Goal: Information Seeking & Learning: Find specific fact

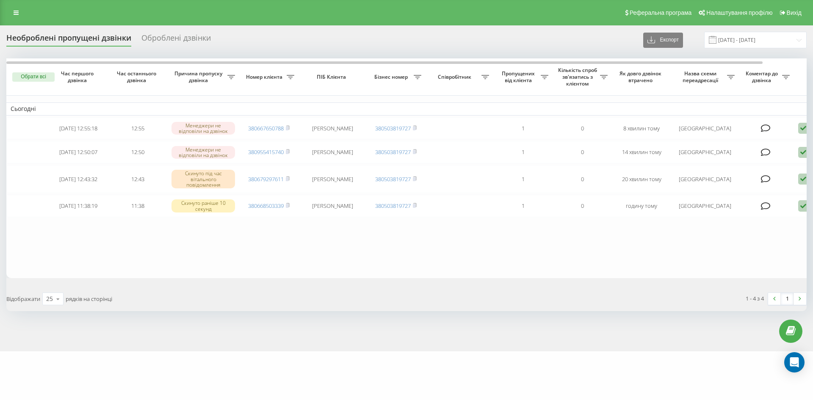
click at [22, 10] on link at bounding box center [15, 13] width 15 height 12
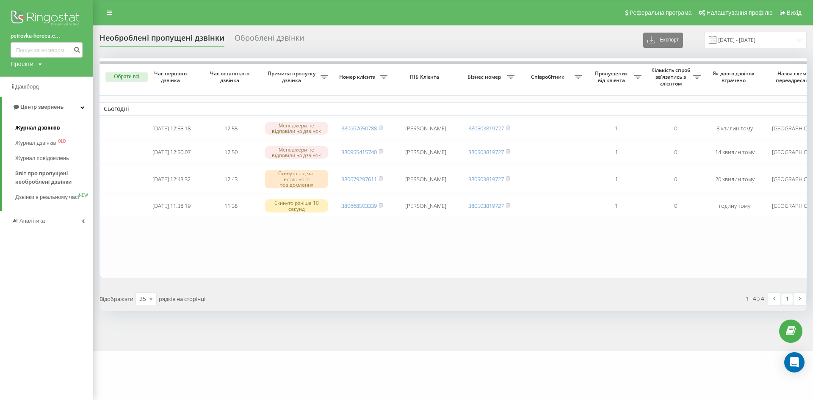
click at [38, 125] on span "Журнал дзвінків" at bounding box center [37, 128] width 45 height 8
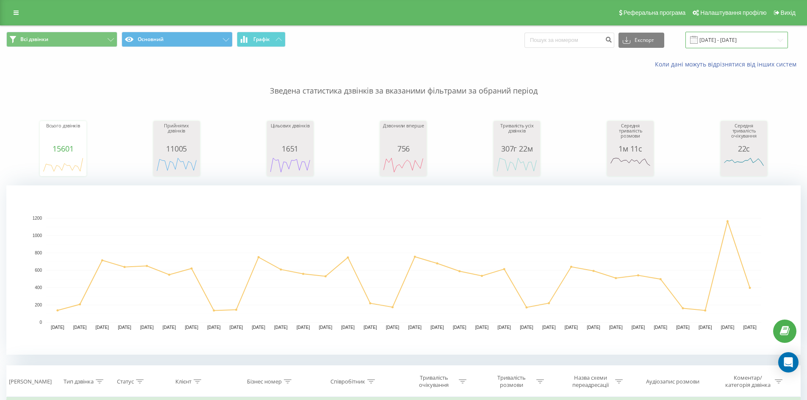
click at [742, 41] on input "[DATE] - [DATE]" at bounding box center [736, 40] width 103 height 17
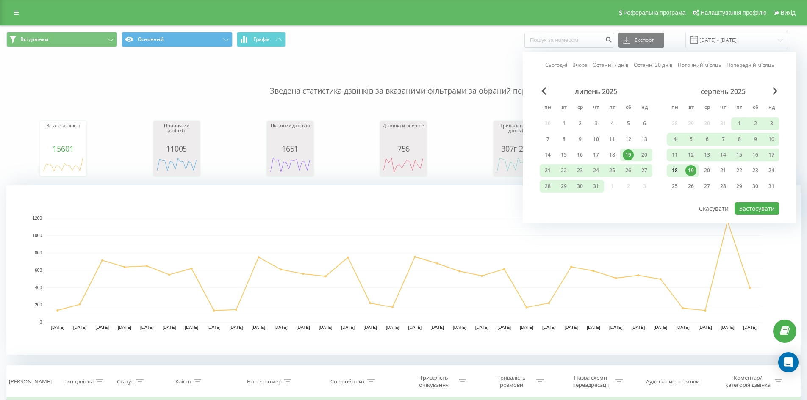
click at [677, 172] on div "18" at bounding box center [674, 170] width 11 height 11
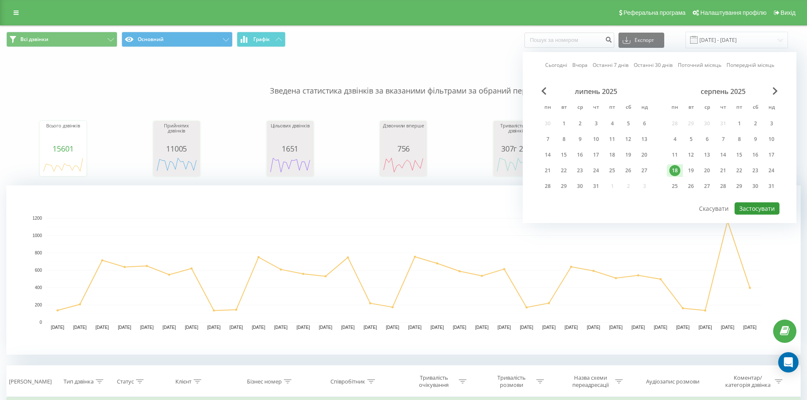
click at [762, 205] on button "Застосувати" at bounding box center [756, 208] width 45 height 12
type input "[DATE] - [DATE]"
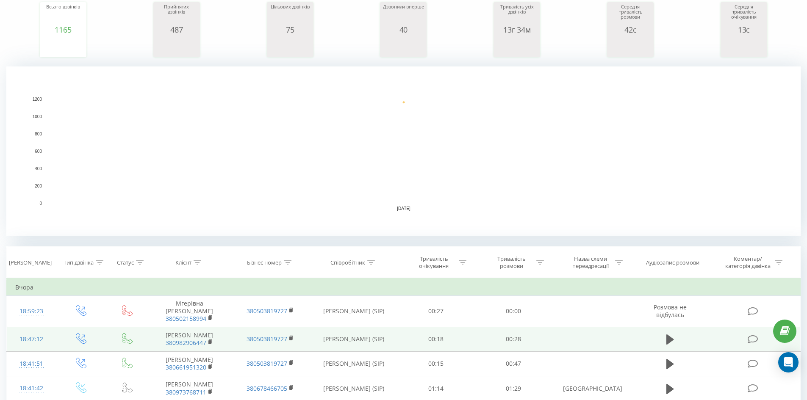
scroll to position [254, 0]
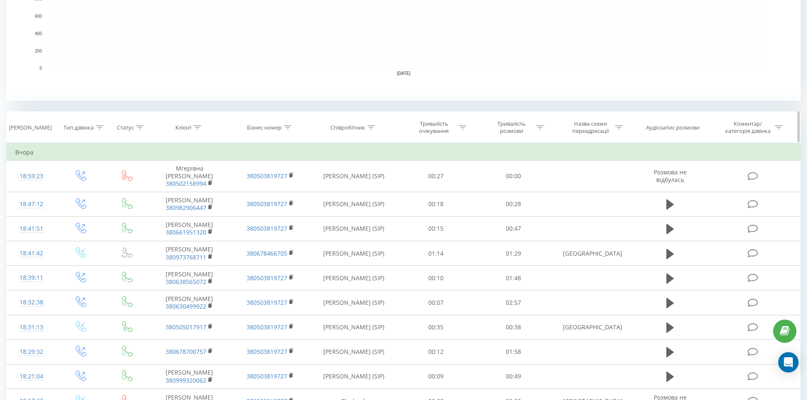
click at [373, 127] on icon at bounding box center [371, 127] width 8 height 4
click at [359, 184] on input "text" at bounding box center [353, 188] width 75 height 15
type input "[PERSON_NAME]"
click at [367, 206] on span "OK" at bounding box center [372, 204] width 24 height 13
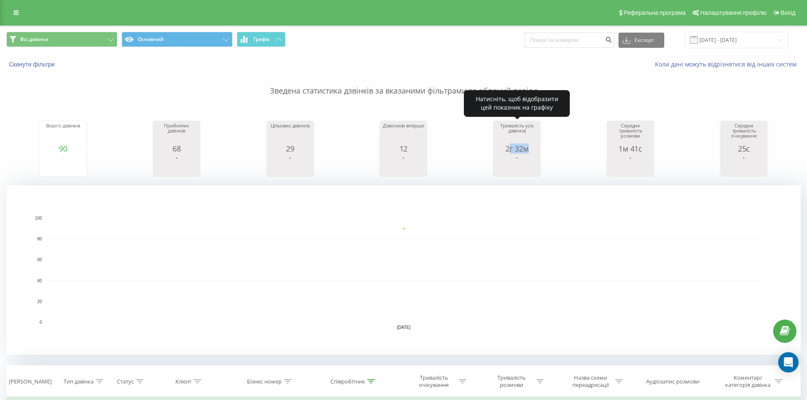
drag, startPoint x: 508, startPoint y: 147, endPoint x: 521, endPoint y: 150, distance: 13.8
click at [531, 150] on div "2г 32м" at bounding box center [517, 148] width 42 height 8
drag, startPoint x: 506, startPoint y: 150, endPoint x: 534, endPoint y: 151, distance: 28.0
click at [534, 151] on div "2г 32м" at bounding box center [517, 148] width 42 height 8
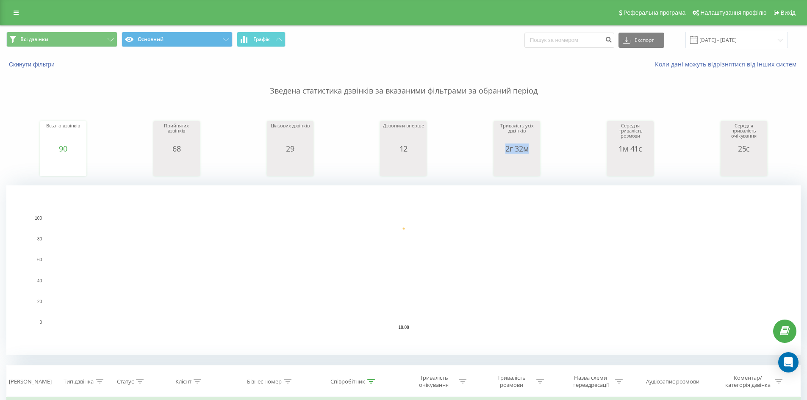
copy div "2г 32м"
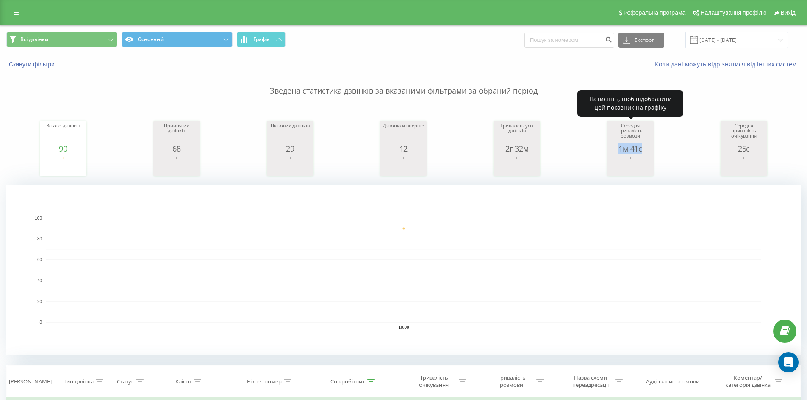
drag, startPoint x: 621, startPoint y: 146, endPoint x: 653, endPoint y: 151, distance: 31.8
click at [653, 151] on div "Середня тривалість розмови 1м 41с date averageConversationTime [DATE] [PHONE_NU…" at bounding box center [630, 148] width 47 height 55
copy div "1м 41с"
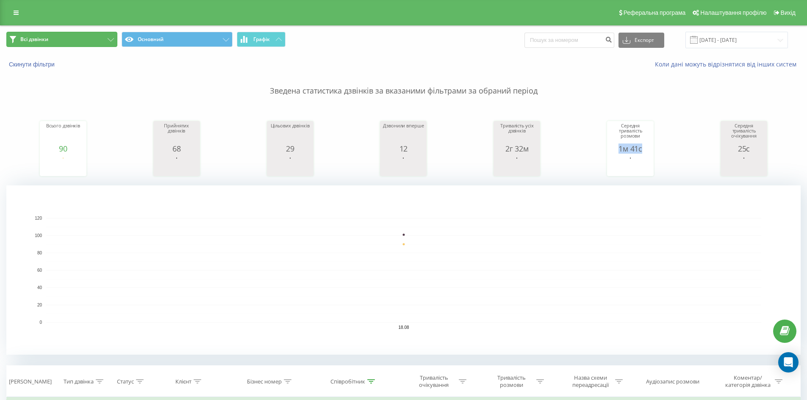
click at [72, 44] on button "Всі дзвінки" at bounding box center [61, 39] width 111 height 15
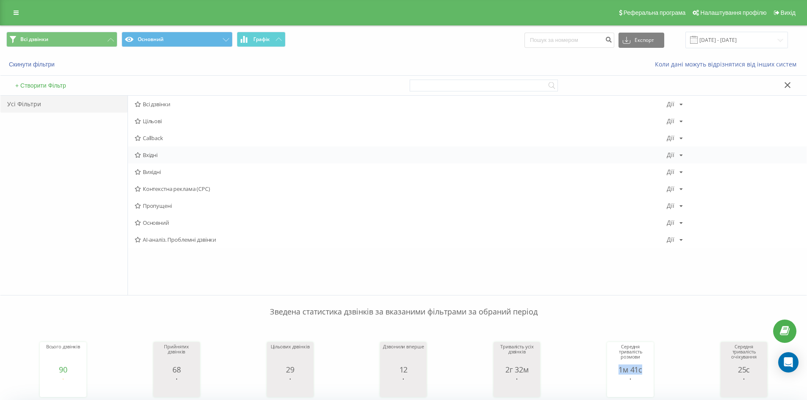
click at [154, 154] on span "Вхідні" at bounding box center [401, 155] width 532 height 6
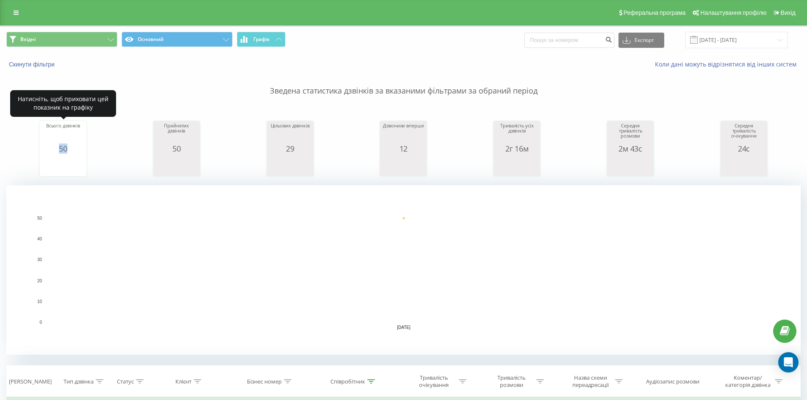
drag, startPoint x: 56, startPoint y: 151, endPoint x: 92, endPoint y: 152, distance: 36.4
click at [92, 152] on div "Всього дзвінків 50 date totalCalls [DATE] [PHONE_NUMBER][DATE] Прийнятих дзвінк…" at bounding box center [403, 140] width 794 height 73
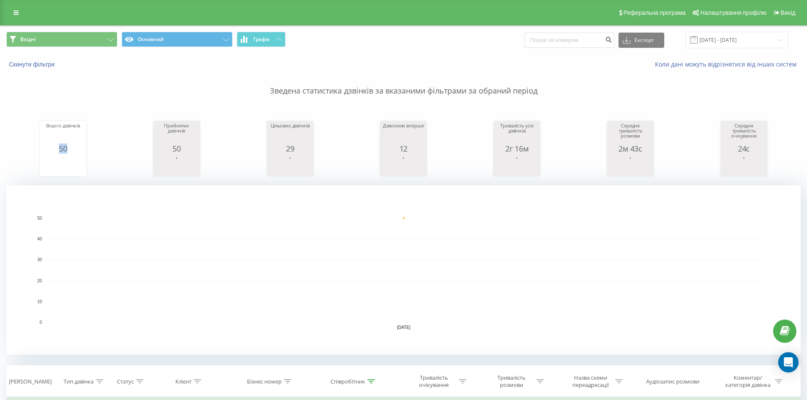
copy div "50"
click at [63, 40] on button "Вхідні" at bounding box center [61, 39] width 111 height 15
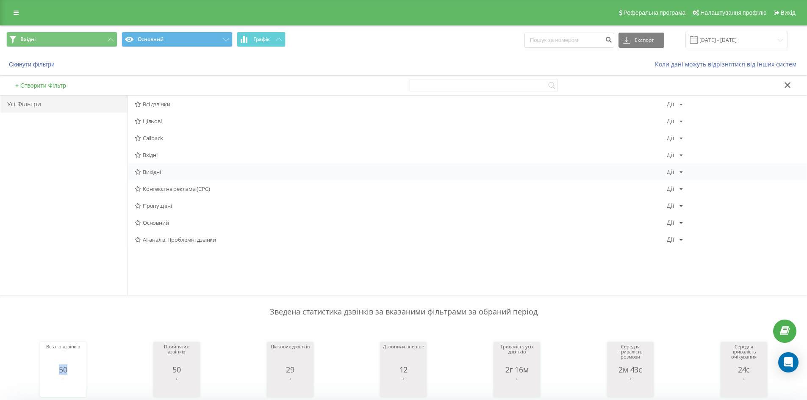
click at [156, 170] on span "Вихідні" at bounding box center [401, 172] width 532 height 6
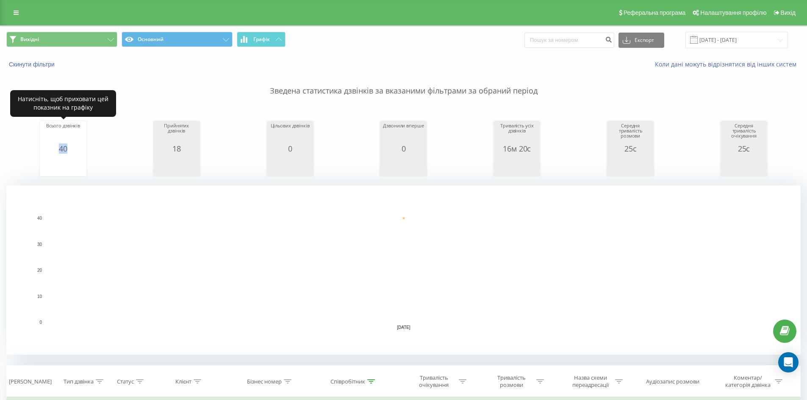
drag, startPoint x: 55, startPoint y: 149, endPoint x: 89, endPoint y: 150, distance: 33.1
click at [89, 150] on div "Всього дзвінків 40 date totalCalls [DATE] [PHONE_NUMBER][DATE] Прийнятих дзвінк…" at bounding box center [403, 140] width 794 height 73
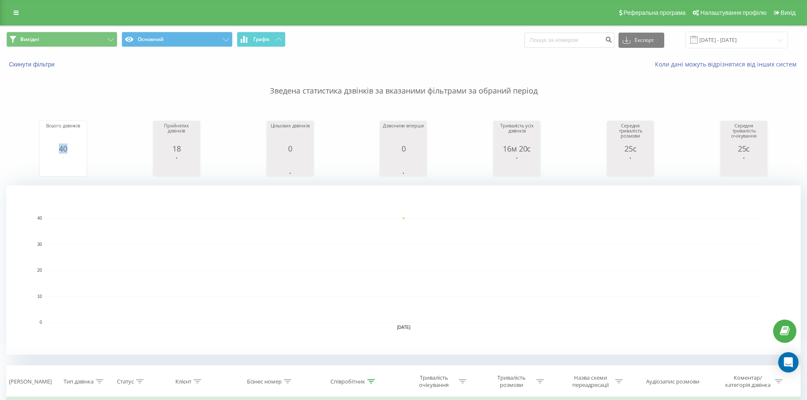
copy div "40"
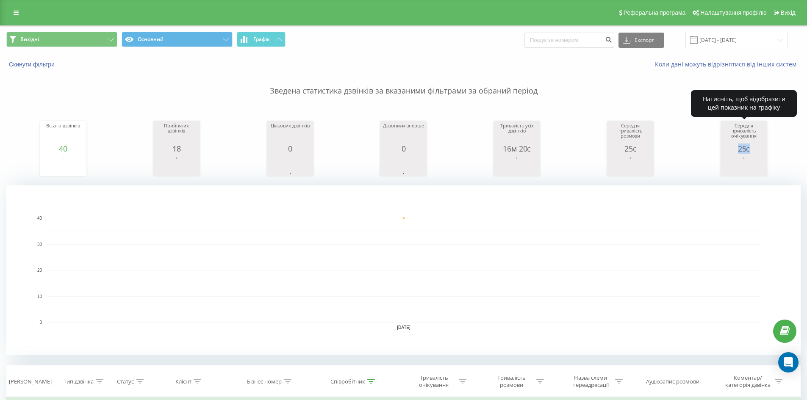
drag, startPoint x: 732, startPoint y: 150, endPoint x: 767, endPoint y: 148, distance: 34.8
click at [767, 148] on div "Всього дзвінків 40 date totalCalls [DATE] [PHONE_NUMBER][DATE] Прийнятих дзвінк…" at bounding box center [403, 140] width 794 height 73
copy div "25с"
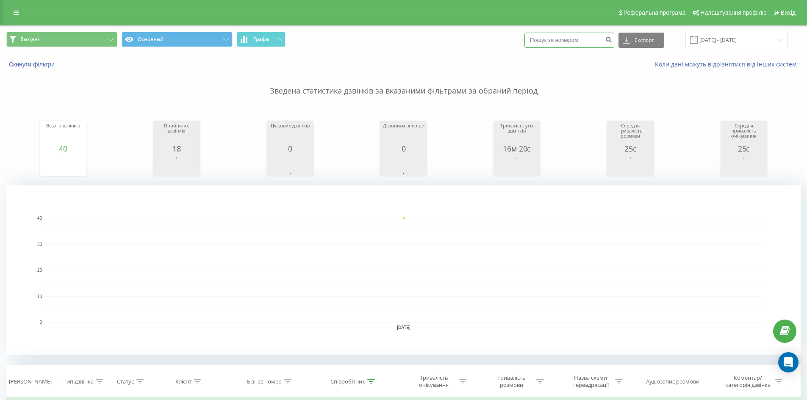
click at [603, 39] on input at bounding box center [569, 40] width 90 height 15
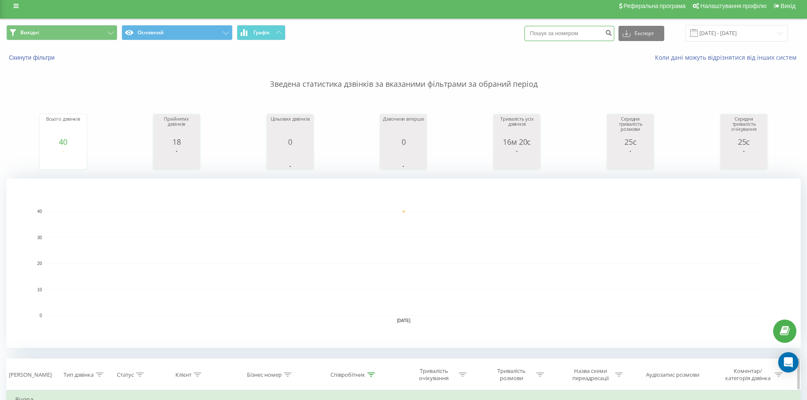
scroll to position [127, 0]
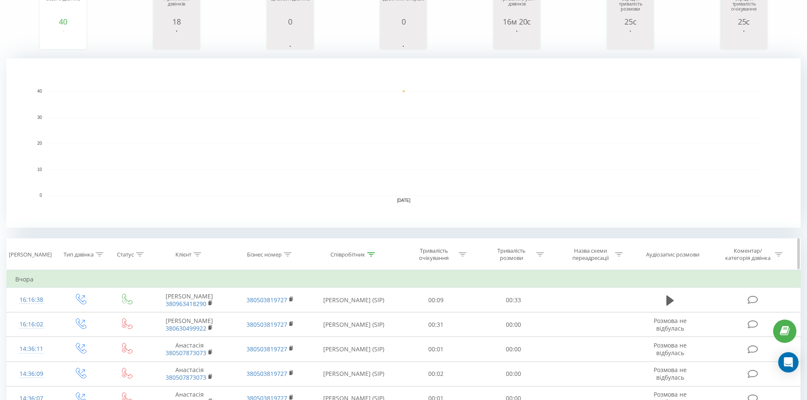
click at [375, 254] on div "Співробітник" at bounding box center [353, 254] width 87 height 7
click at [353, 313] on input "[PERSON_NAME]" at bounding box center [353, 315] width 75 height 15
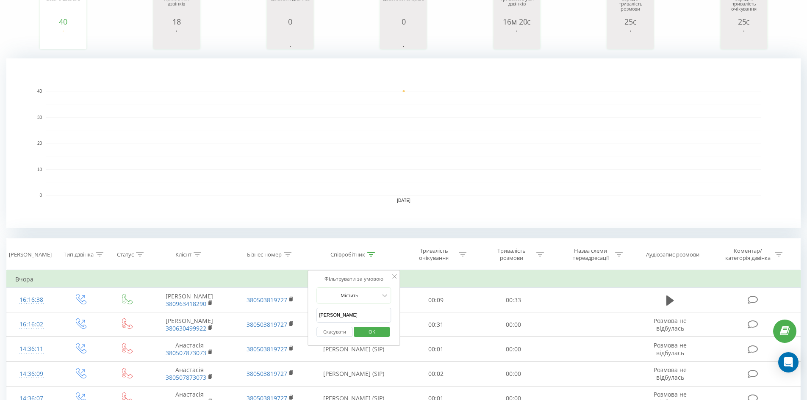
click at [353, 313] on input "[PERSON_NAME]" at bounding box center [353, 315] width 75 height 15
type input "[PERSON_NAME]"
click at [363, 333] on span "OK" at bounding box center [372, 331] width 24 height 13
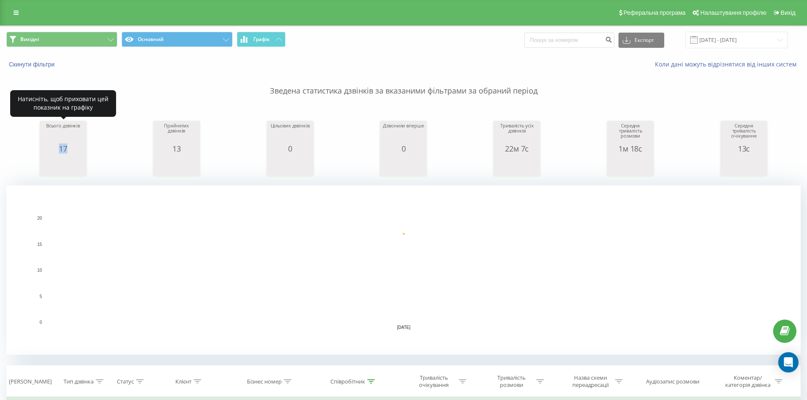
drag, startPoint x: 58, startPoint y: 150, endPoint x: 77, endPoint y: 152, distance: 18.9
click at [77, 152] on div "17" at bounding box center [63, 148] width 42 height 8
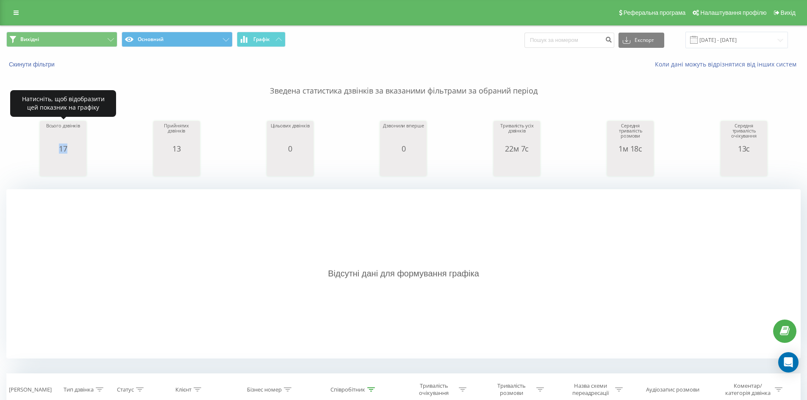
copy div "17"
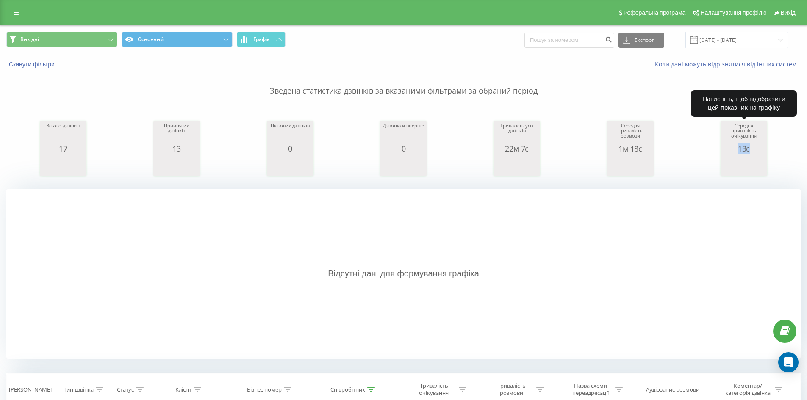
drag, startPoint x: 736, startPoint y: 151, endPoint x: 761, endPoint y: 150, distance: 25.0
click at [761, 150] on div "13с" at bounding box center [744, 148] width 42 height 8
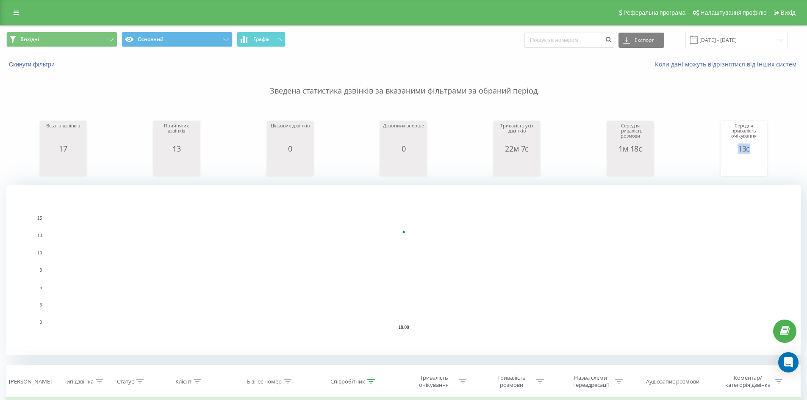
copy div "13с"
click at [51, 43] on button "Вихідні" at bounding box center [61, 39] width 111 height 15
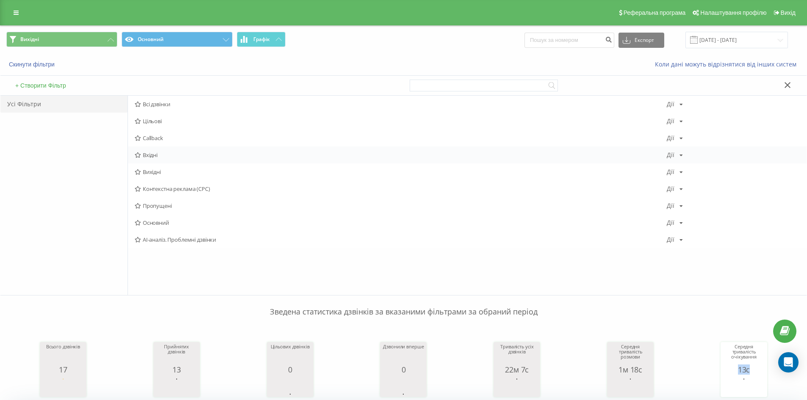
click at [158, 158] on span "Вхідні" at bounding box center [401, 155] width 532 height 6
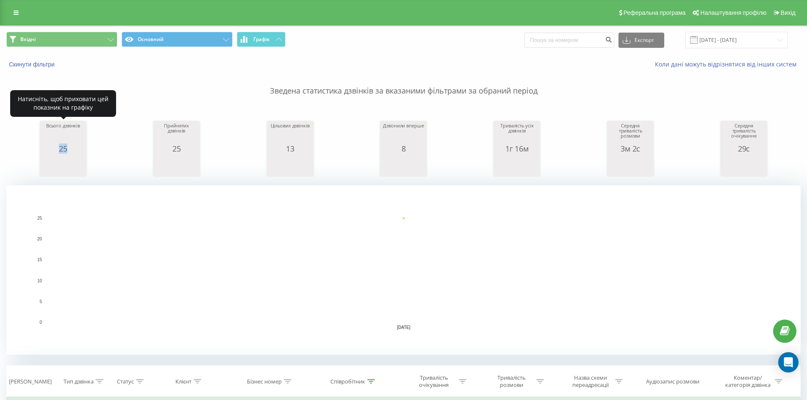
drag, startPoint x: 52, startPoint y: 152, endPoint x: 78, endPoint y: 152, distance: 26.3
click at [78, 152] on div "25" at bounding box center [63, 148] width 42 height 8
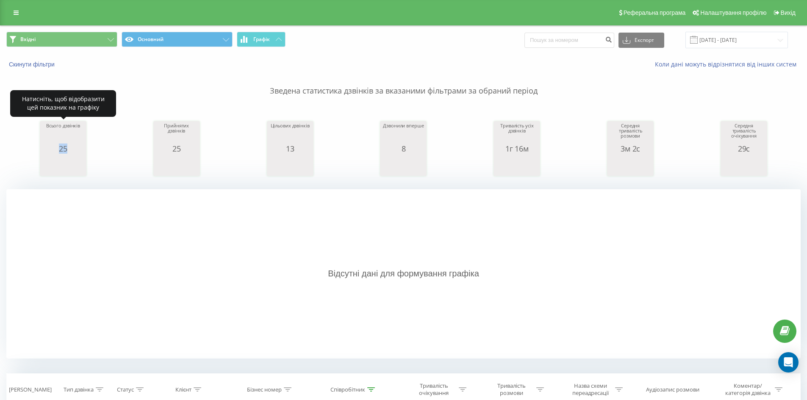
copy div "25"
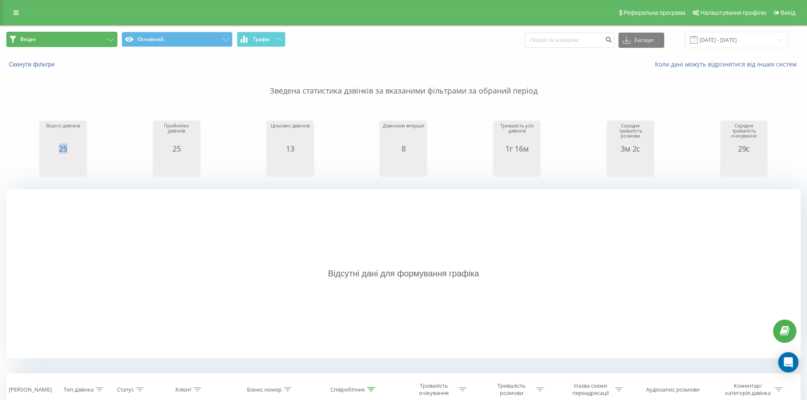
click at [97, 33] on button "Вхідні" at bounding box center [61, 39] width 111 height 15
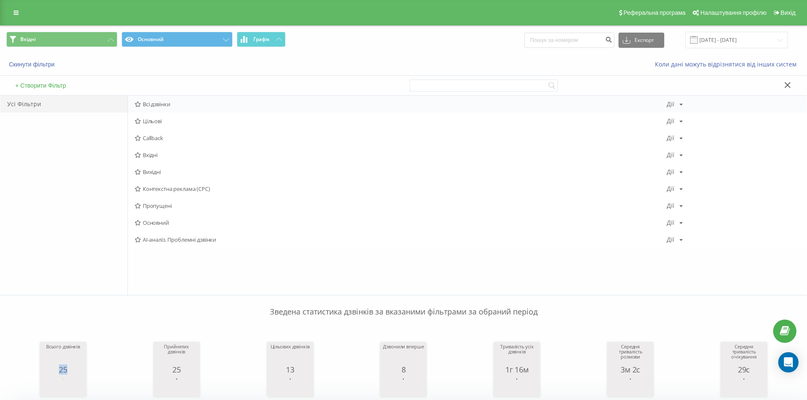
click at [158, 102] on span "Всі дзвінки" at bounding box center [401, 104] width 532 height 6
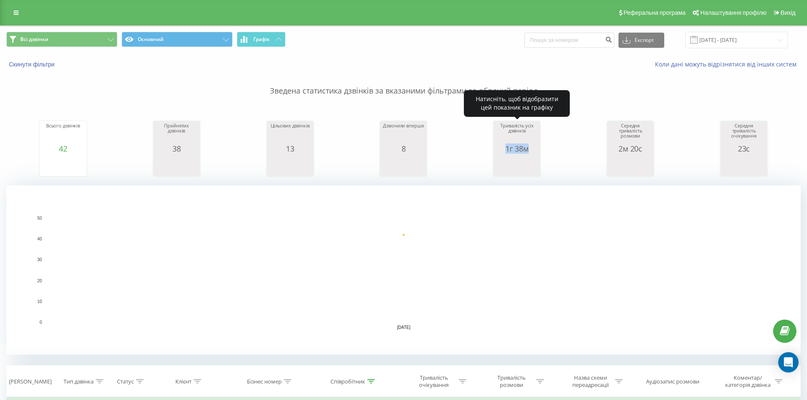
drag, startPoint x: 506, startPoint y: 152, endPoint x: 540, endPoint y: 151, distance: 33.9
click at [540, 151] on div "Тривалість усіх дзвінків 1г 38м date allConversationsLength [DATE] 5,[PHONE_NUM…" at bounding box center [516, 148] width 47 height 55
copy div "1г 38м"
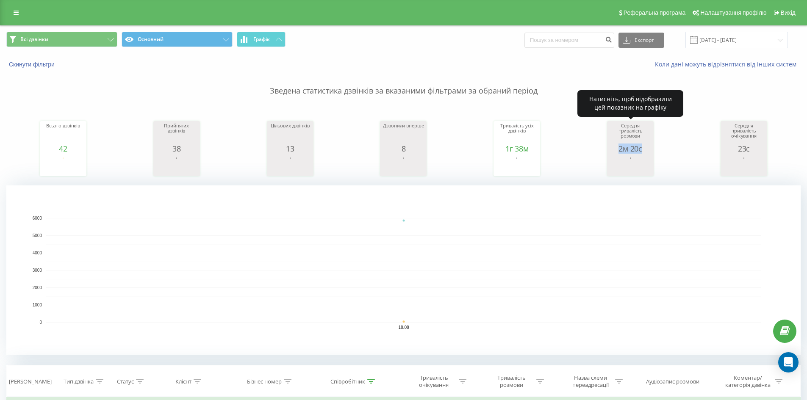
drag, startPoint x: 618, startPoint y: 149, endPoint x: 647, endPoint y: 150, distance: 28.8
click at [647, 150] on div "2м 20с" at bounding box center [630, 148] width 42 height 8
copy div "2м 20с"
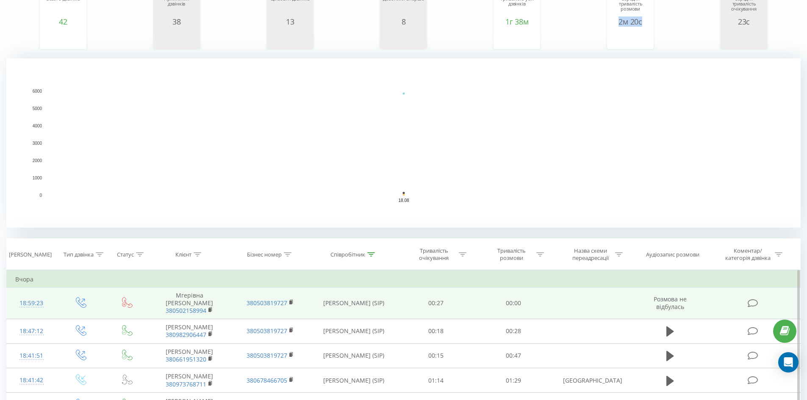
scroll to position [212, 0]
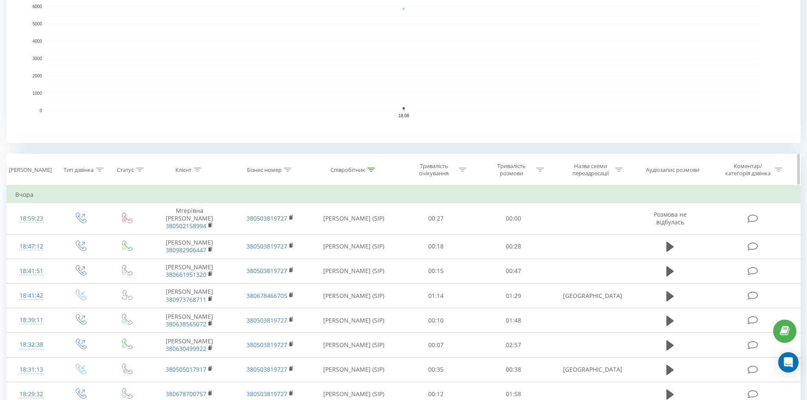
click at [377, 172] on div "Співробітник" at bounding box center [353, 169] width 87 height 7
click at [375, 172] on div "Співробітник" at bounding box center [353, 169] width 87 height 7
click at [375, 172] on icon at bounding box center [371, 170] width 8 height 4
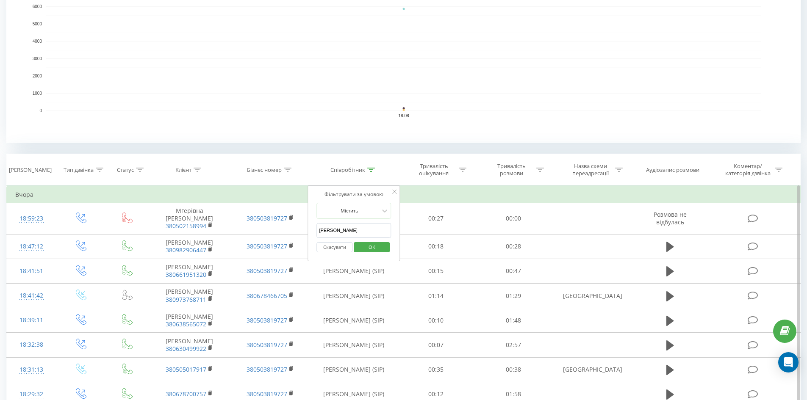
click at [352, 225] on input "[PERSON_NAME]" at bounding box center [353, 230] width 75 height 15
type input "[PERSON_NAME]"
click at [376, 247] on span "OK" at bounding box center [372, 247] width 24 height 13
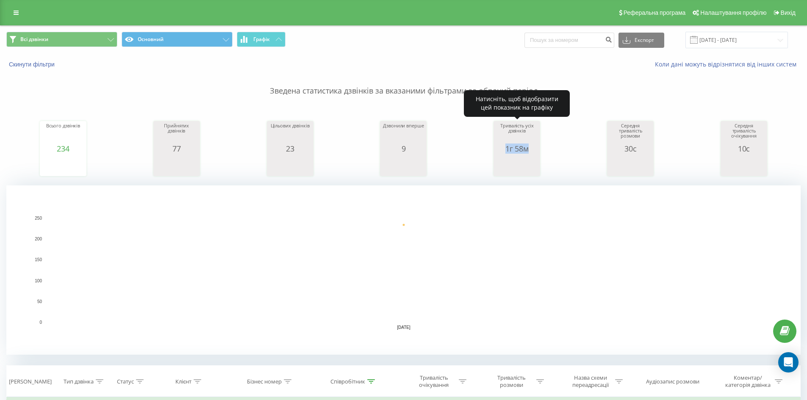
drag, startPoint x: 505, startPoint y: 150, endPoint x: 537, endPoint y: 150, distance: 32.6
click at [537, 150] on div "1г 58м" at bounding box center [517, 148] width 42 height 8
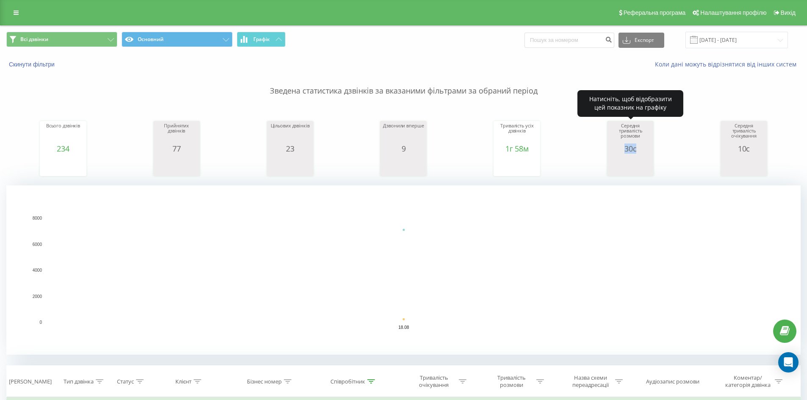
drag, startPoint x: 620, startPoint y: 152, endPoint x: 647, endPoint y: 150, distance: 27.6
click at [647, 150] on div "30с" at bounding box center [630, 148] width 42 height 8
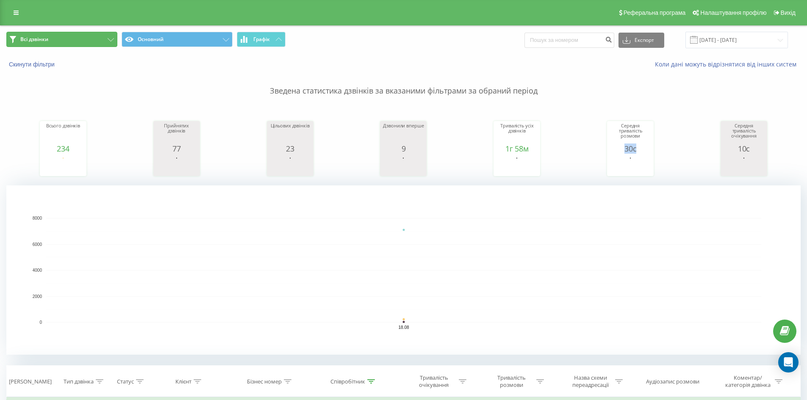
click at [97, 38] on button "Всі дзвінки" at bounding box center [61, 39] width 111 height 15
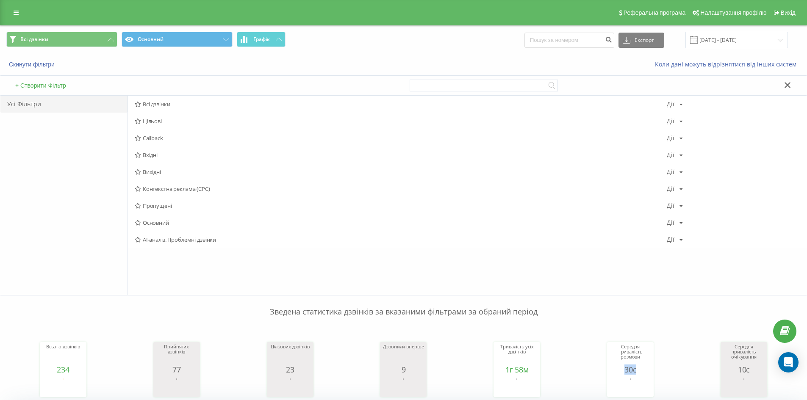
click at [154, 153] on span "Вхідні" at bounding box center [401, 155] width 532 height 6
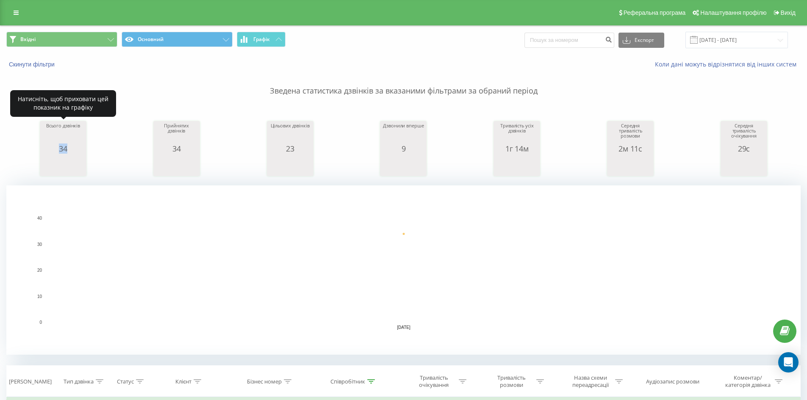
drag, startPoint x: 55, startPoint y: 150, endPoint x: 72, endPoint y: 151, distance: 17.8
click at [72, 151] on div "34" at bounding box center [63, 148] width 42 height 8
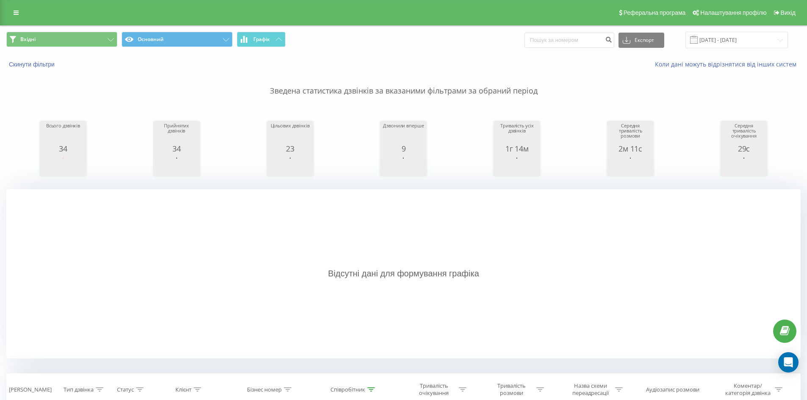
click at [85, 30] on div "Вхідні Основний Графік Експорт .csv .xls .xlsx [DATE] - [DATE]" at bounding box center [403, 40] width 806 height 28
click at [87, 38] on button "Вхідні" at bounding box center [61, 39] width 111 height 15
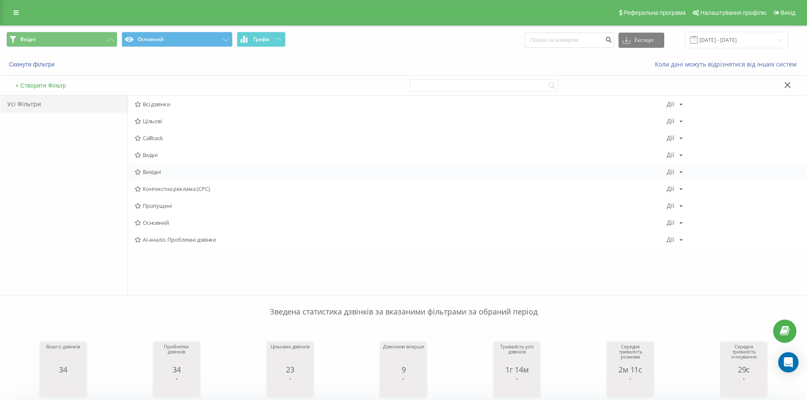
click at [167, 168] on div "Вихідні [PERSON_NAME] Копіювати Видалити За замовчуванням Поділитися" at bounding box center [467, 171] width 679 height 17
click at [155, 170] on span "Вихідні" at bounding box center [401, 172] width 532 height 6
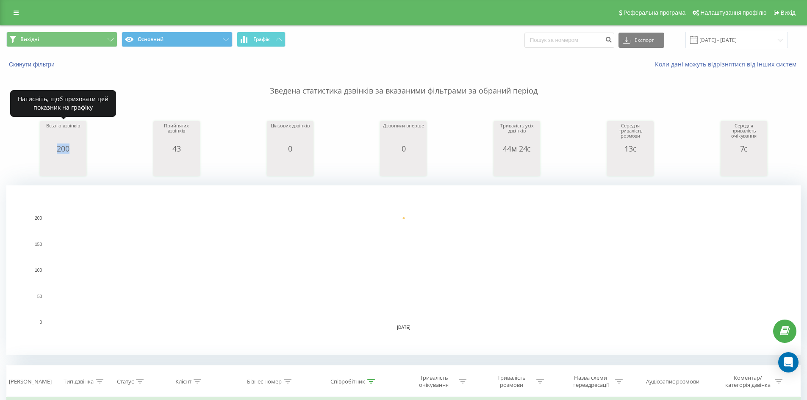
drag, startPoint x: 49, startPoint y: 150, endPoint x: 83, endPoint y: 155, distance: 34.6
click at [83, 155] on div "Всього дзвінків 200 date totalCalls [DATE] [PHONE_NUMBER][DATE]" at bounding box center [63, 150] width 42 height 55
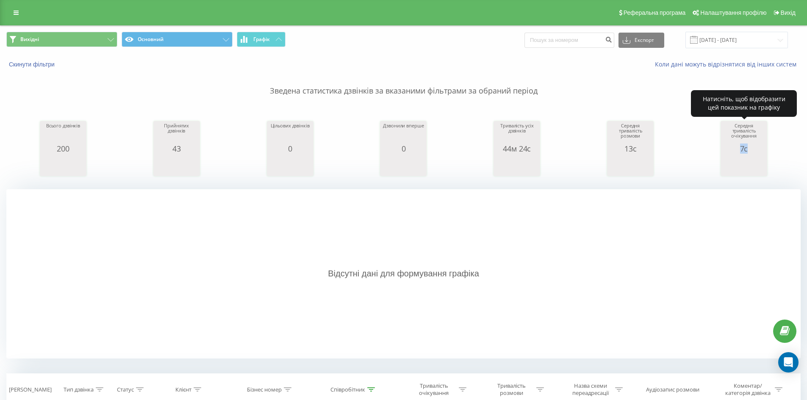
drag, startPoint x: 735, startPoint y: 151, endPoint x: 751, endPoint y: 151, distance: 16.1
click at [751, 151] on div "7с" at bounding box center [744, 148] width 42 height 8
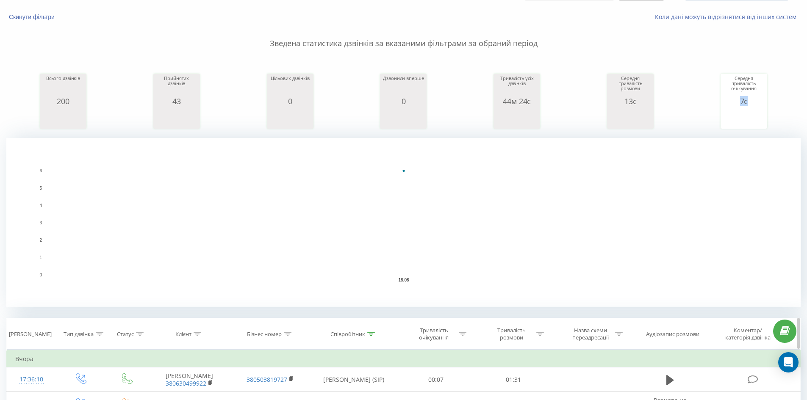
scroll to position [85, 0]
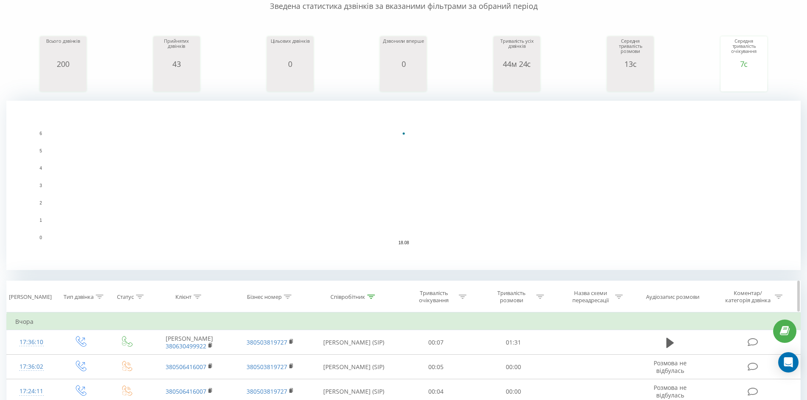
click at [371, 299] on icon at bounding box center [371, 297] width 8 height 4
click at [351, 352] on input "[PERSON_NAME]" at bounding box center [353, 357] width 75 height 15
type input "[PERSON_NAME]"
click at [367, 374] on span "OK" at bounding box center [372, 374] width 24 height 13
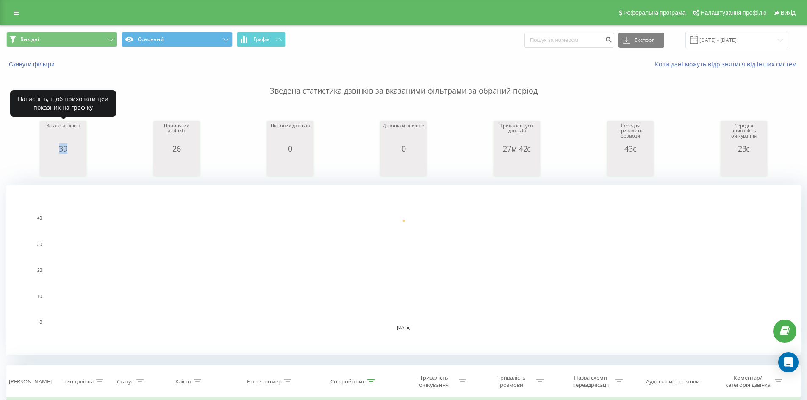
drag, startPoint x: 59, startPoint y: 147, endPoint x: 78, endPoint y: 148, distance: 18.7
click at [78, 148] on div "39" at bounding box center [63, 148] width 42 height 8
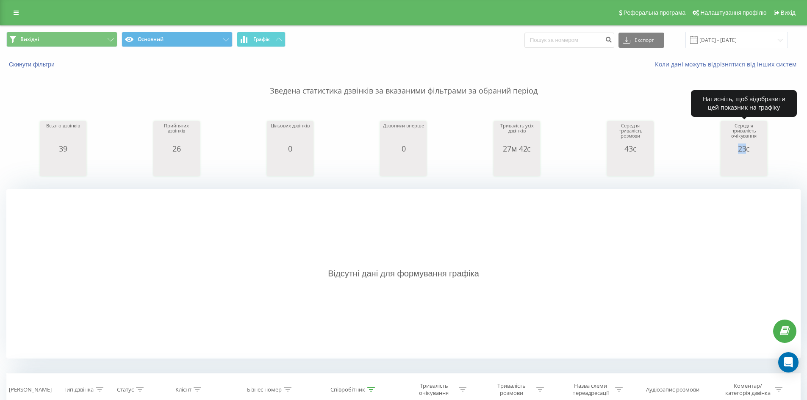
drag, startPoint x: 736, startPoint y: 149, endPoint x: 748, endPoint y: 149, distance: 11.9
click at [748, 149] on div "23с" at bounding box center [744, 148] width 42 height 8
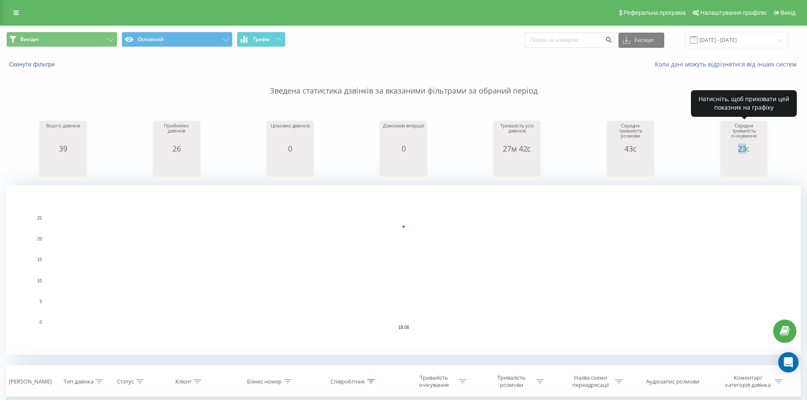
click at [746, 151] on div "23с" at bounding box center [744, 148] width 42 height 8
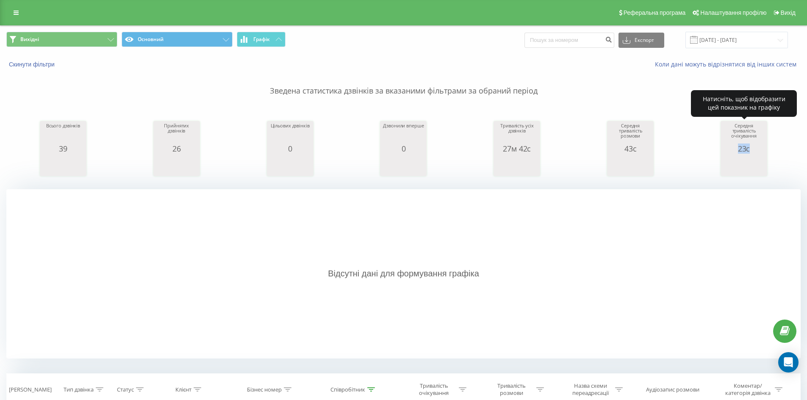
drag, startPoint x: 733, startPoint y: 151, endPoint x: 756, endPoint y: 151, distance: 23.3
click at [756, 151] on div "23с" at bounding box center [744, 148] width 42 height 8
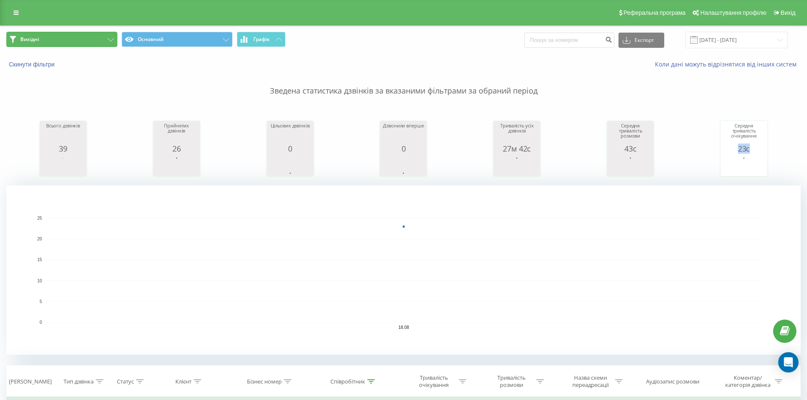
click at [108, 33] on button "Вихідні" at bounding box center [61, 39] width 111 height 15
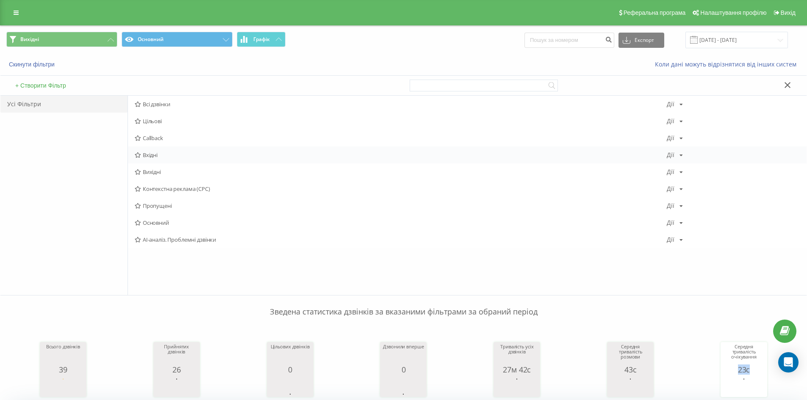
click at [152, 154] on span "Вхідні" at bounding box center [401, 155] width 532 height 6
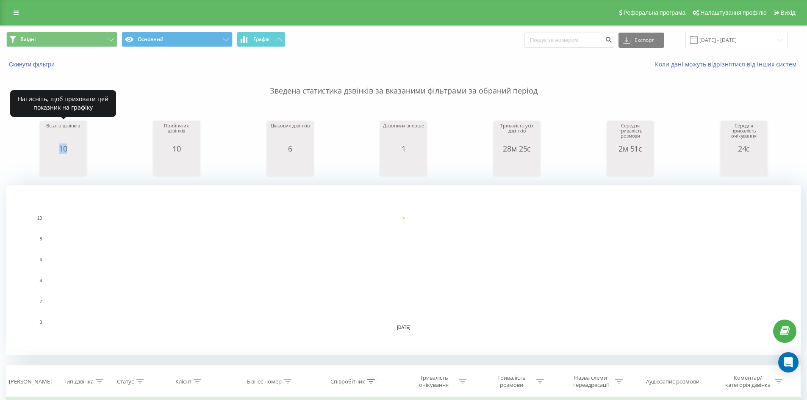
drag, startPoint x: 57, startPoint y: 150, endPoint x: 80, endPoint y: 151, distance: 22.9
click at [80, 151] on div "10" at bounding box center [63, 148] width 42 height 8
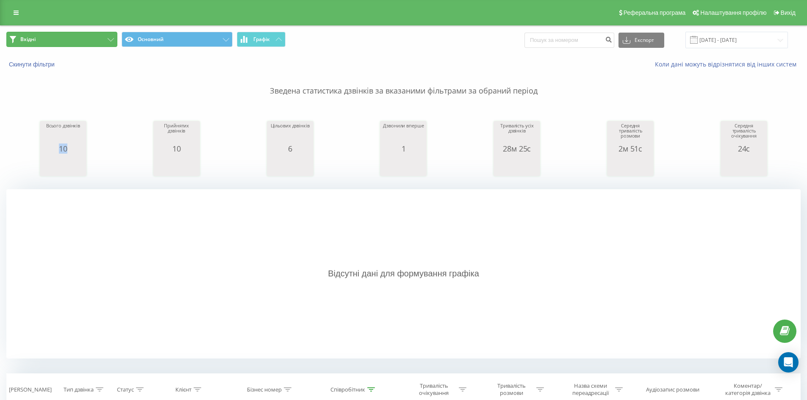
click at [80, 39] on button "Вхідні" at bounding box center [61, 39] width 111 height 15
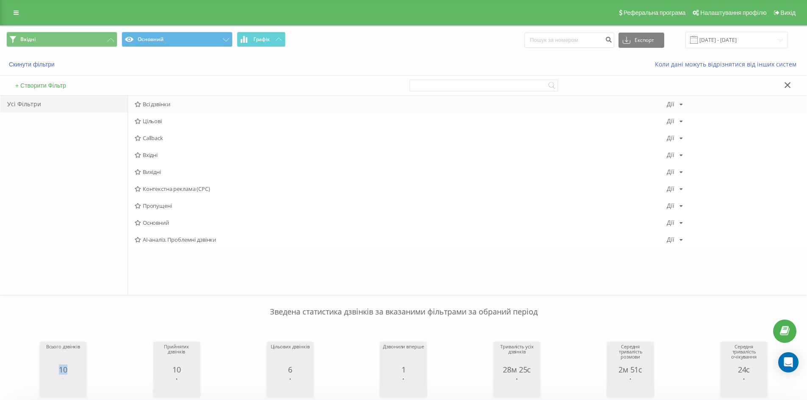
click at [150, 102] on span "Всі дзвінки" at bounding box center [401, 104] width 532 height 6
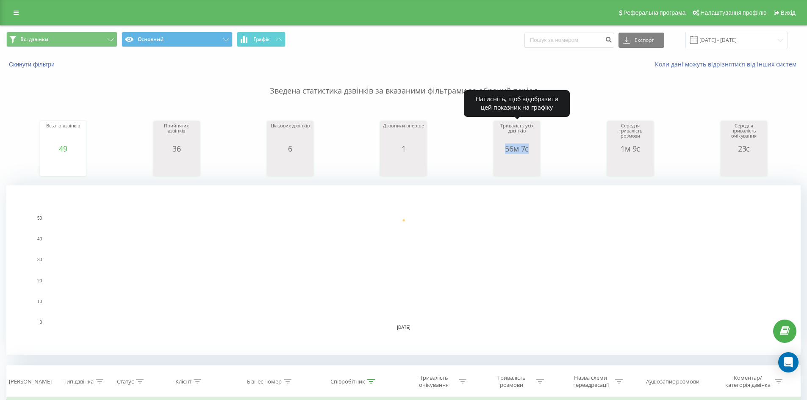
drag, startPoint x: 502, startPoint y: 147, endPoint x: 536, endPoint y: 150, distance: 34.4
click at [536, 150] on div "56м 7с" at bounding box center [517, 148] width 42 height 8
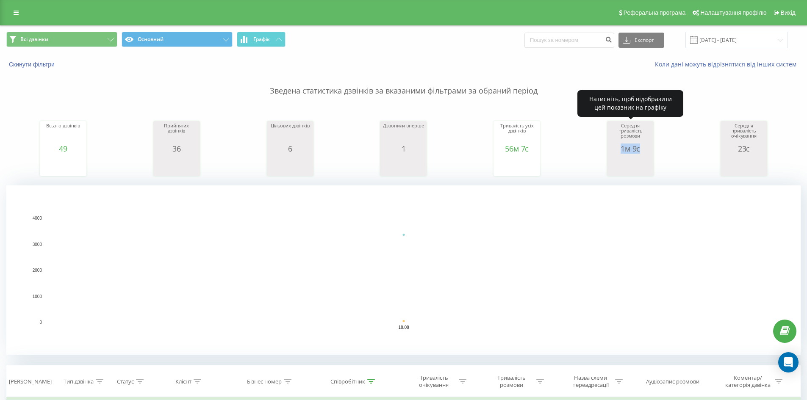
drag, startPoint x: 620, startPoint y: 149, endPoint x: 646, endPoint y: 149, distance: 25.8
click at [646, 149] on div "1м 9с" at bounding box center [630, 148] width 42 height 8
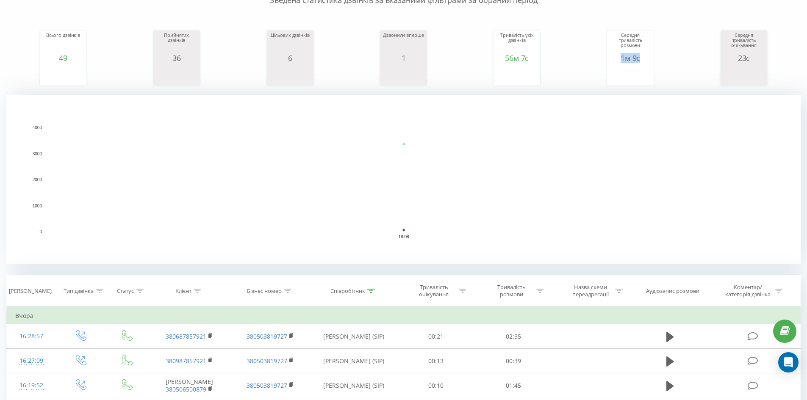
scroll to position [127, 0]
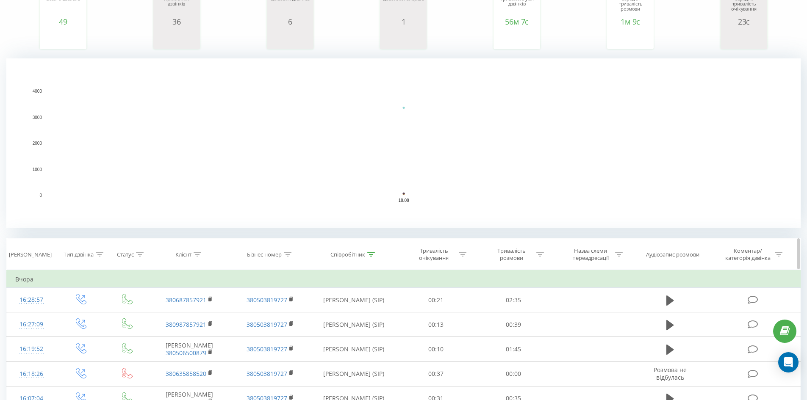
click at [373, 254] on icon at bounding box center [371, 254] width 8 height 4
click at [368, 310] on input "[PERSON_NAME]" at bounding box center [353, 315] width 75 height 15
type input "[PERSON_NAME]"
click at [370, 334] on span "OK" at bounding box center [372, 331] width 24 height 13
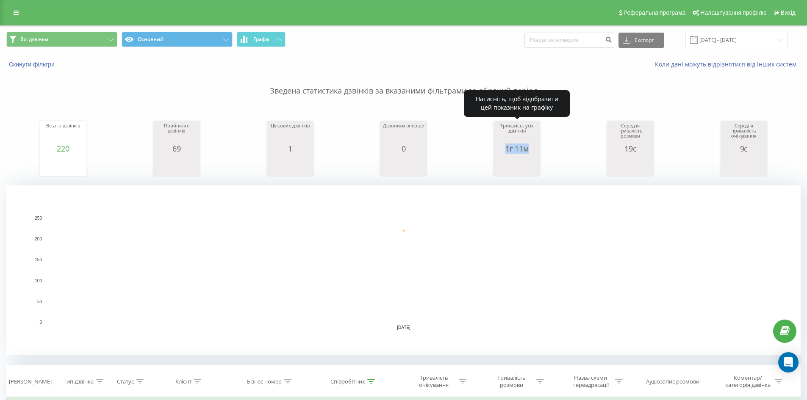
drag, startPoint x: 501, startPoint y: 149, endPoint x: 537, endPoint y: 150, distance: 35.6
click at [537, 150] on div "1г 11м" at bounding box center [517, 148] width 42 height 8
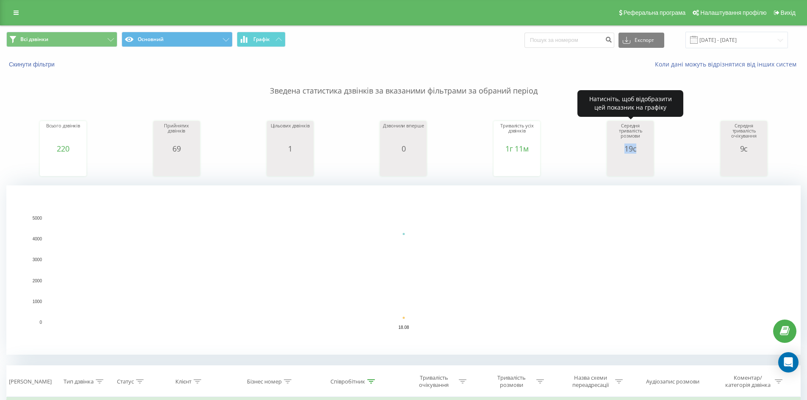
drag, startPoint x: 621, startPoint y: 152, endPoint x: 646, endPoint y: 152, distance: 25.0
click at [646, 152] on div "19с" at bounding box center [630, 148] width 42 height 8
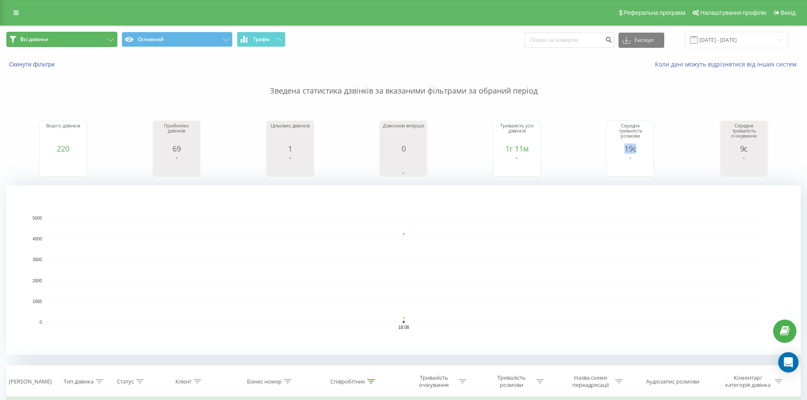
click at [103, 42] on button "Всі дзвінки" at bounding box center [61, 39] width 111 height 15
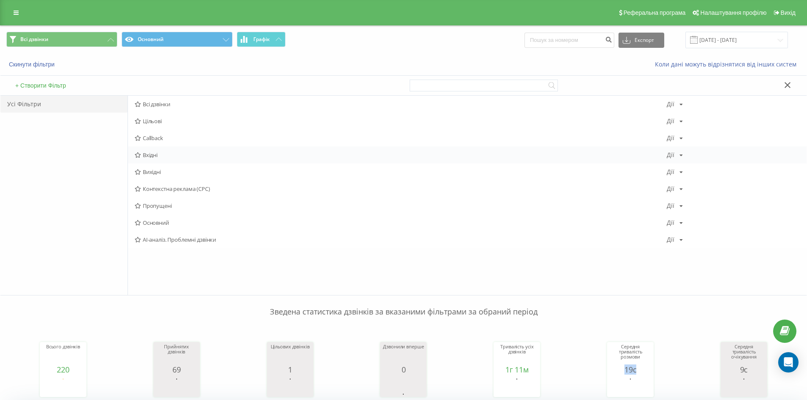
click at [157, 155] on span "Вхідні" at bounding box center [401, 155] width 532 height 6
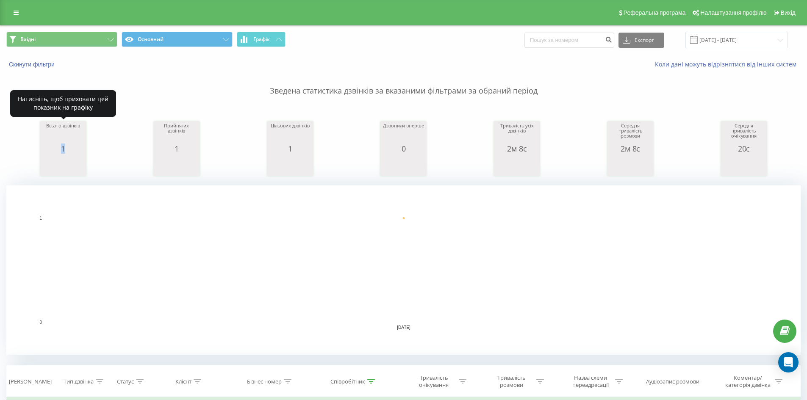
drag, startPoint x: 53, startPoint y: 150, endPoint x: 71, endPoint y: 150, distance: 17.8
click at [71, 150] on div "1" at bounding box center [63, 148] width 42 height 8
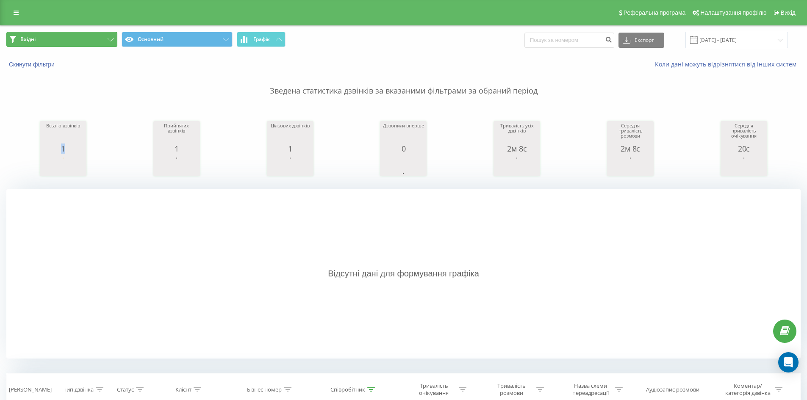
click at [96, 33] on button "Вхідні" at bounding box center [61, 39] width 111 height 15
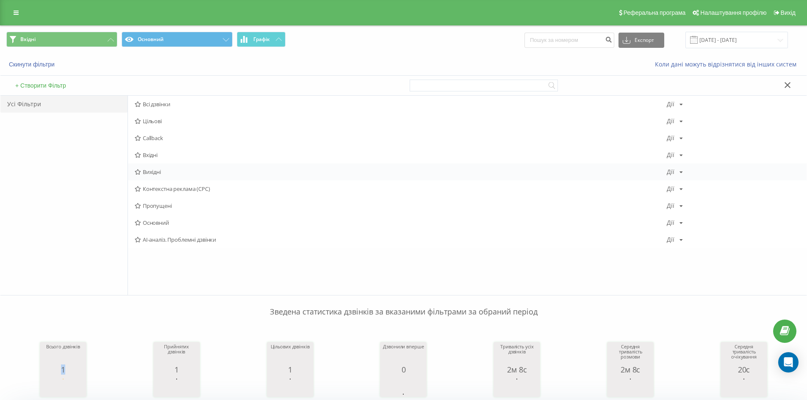
click at [174, 175] on div "Вихідні [PERSON_NAME] Копіювати Видалити За замовчуванням Поділитися" at bounding box center [467, 171] width 679 height 17
click at [173, 169] on span "Вихідні" at bounding box center [401, 172] width 532 height 6
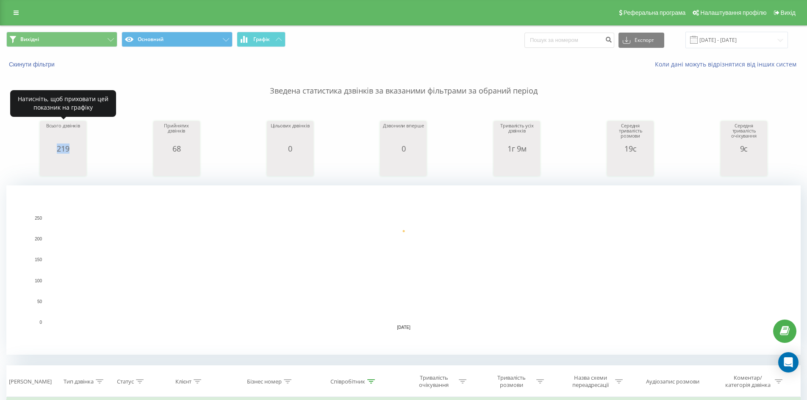
drag, startPoint x: 50, startPoint y: 151, endPoint x: 83, endPoint y: 152, distance: 33.0
click at [83, 152] on div "219" at bounding box center [63, 148] width 42 height 8
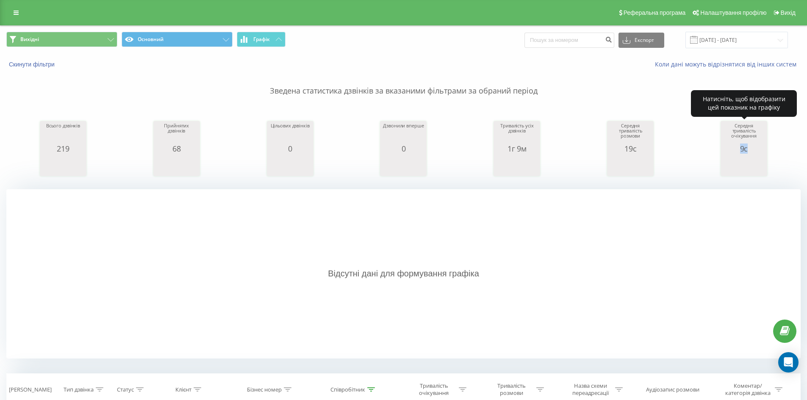
drag, startPoint x: 736, startPoint y: 152, endPoint x: 759, endPoint y: 147, distance: 22.9
click at [758, 147] on div "9с" at bounding box center [744, 148] width 42 height 8
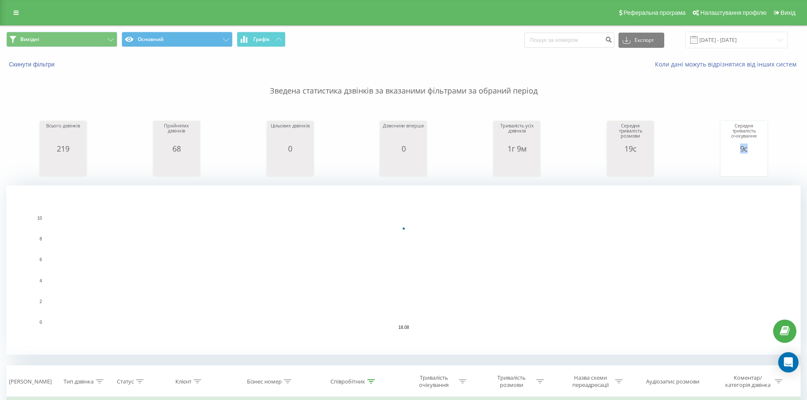
scroll to position [127, 0]
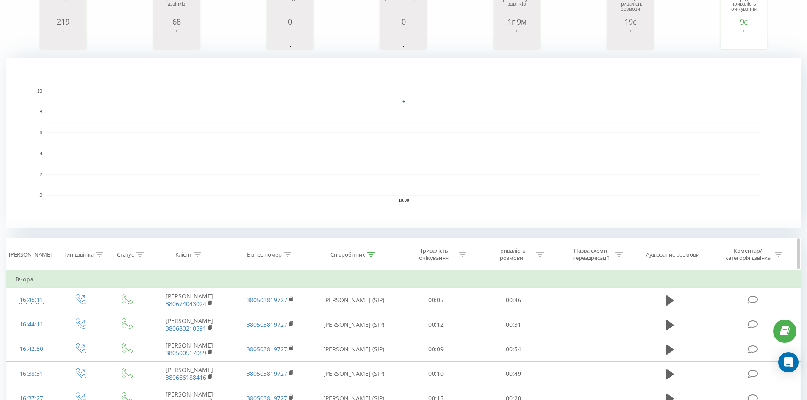
click at [362, 253] on div "Співробітник" at bounding box center [347, 254] width 35 height 7
click at [351, 319] on input "[PERSON_NAME]" at bounding box center [353, 315] width 75 height 15
type input "бранець"
click at [370, 330] on span "OK" at bounding box center [372, 331] width 24 height 13
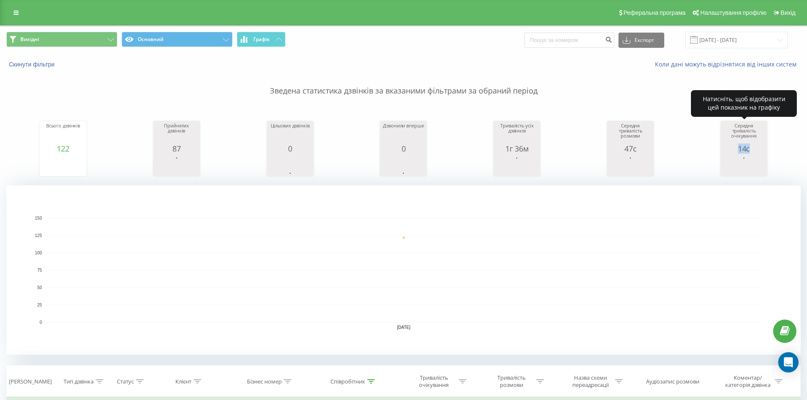
drag, startPoint x: 732, startPoint y: 152, endPoint x: 752, endPoint y: 152, distance: 19.9
click at [752, 152] on div "14с" at bounding box center [744, 148] width 42 height 8
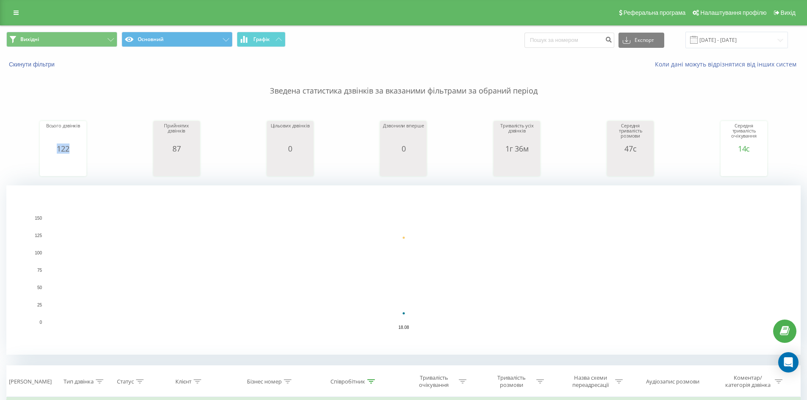
drag, startPoint x: 53, startPoint y: 147, endPoint x: 89, endPoint y: 149, distance: 36.4
click at [89, 149] on div "Всього дзвінків 122 date totalCalls [DATE] [PHONE_NUMBER][DATE] Прийнятих дзвін…" at bounding box center [403, 140] width 794 height 73
click at [91, 38] on button "Вихідні" at bounding box center [61, 39] width 111 height 15
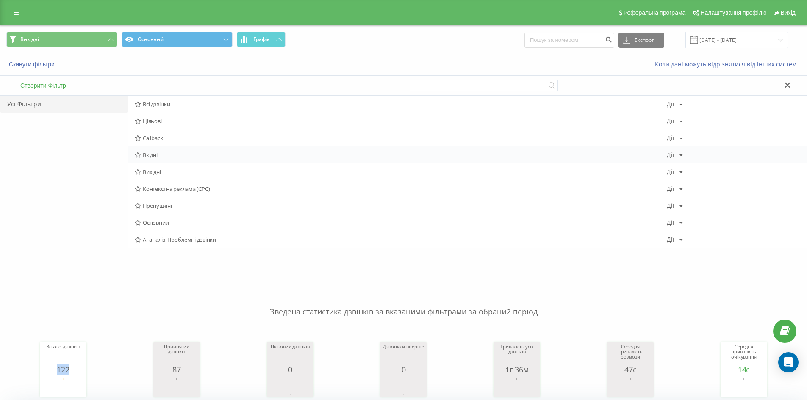
click at [158, 156] on span "Вхідні" at bounding box center [401, 155] width 532 height 6
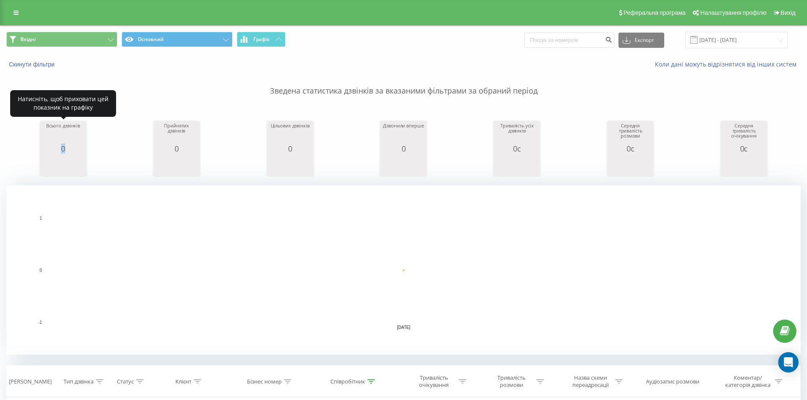
drag, startPoint x: 58, startPoint y: 150, endPoint x: 86, endPoint y: 150, distance: 27.5
click at [86, 150] on div "Всього дзвінків 0 date totalCalls [DATE] 0 [DATE]" at bounding box center [63, 148] width 47 height 55
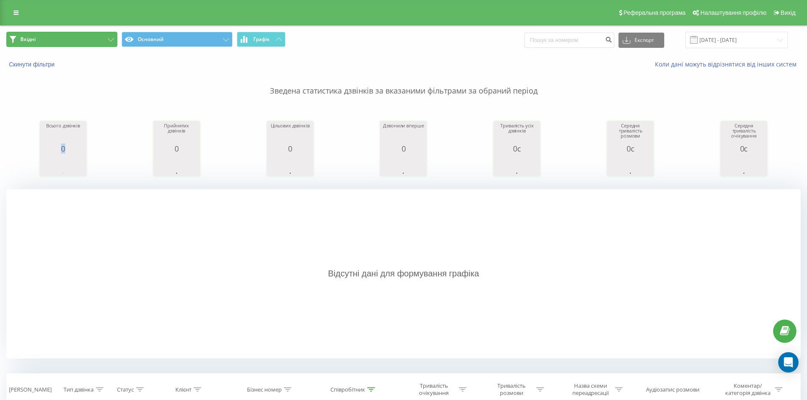
click at [105, 38] on button "Вхідні" at bounding box center [61, 39] width 111 height 15
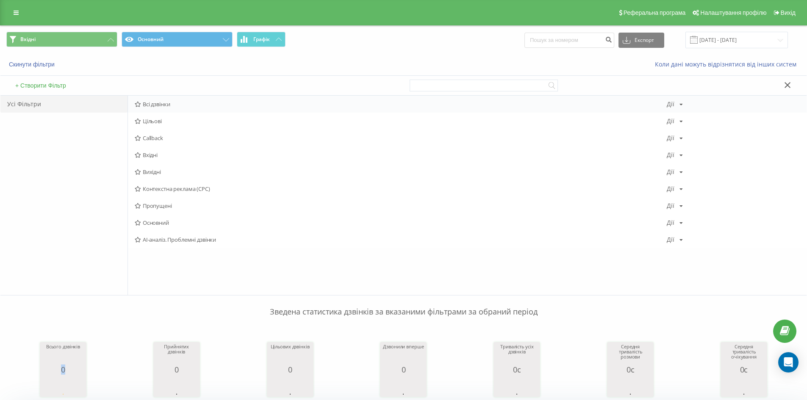
click at [183, 104] on span "Всі дзвінки" at bounding box center [401, 104] width 532 height 6
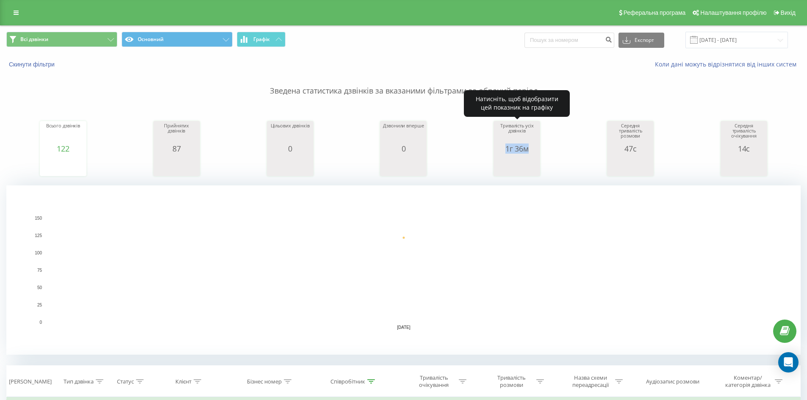
drag, startPoint x: 493, startPoint y: 150, endPoint x: 534, endPoint y: 152, distance: 41.2
click at [534, 152] on div "Всього дзвінків 122 date totalCalls [DATE] [PHONE_NUMBER][DATE] Прийнятих дзвін…" at bounding box center [403, 140] width 794 height 73
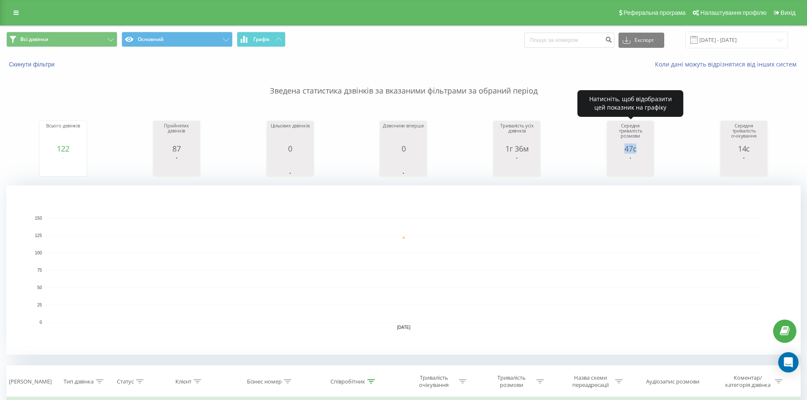
drag, startPoint x: 623, startPoint y: 146, endPoint x: 643, endPoint y: 150, distance: 20.2
click at [643, 150] on div "47с" at bounding box center [630, 148] width 42 height 8
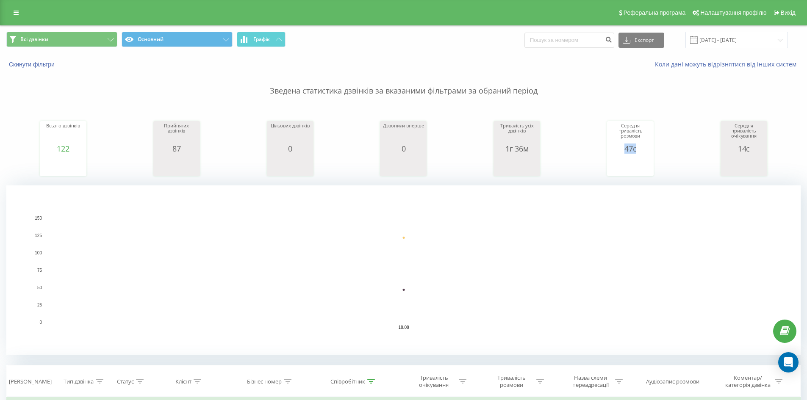
scroll to position [85, 0]
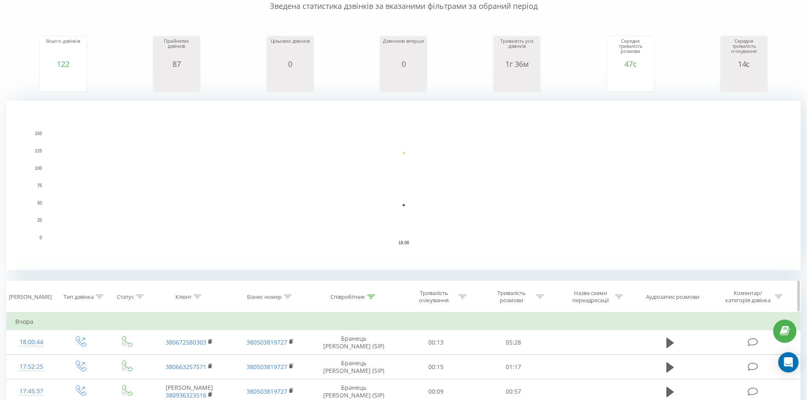
click at [376, 297] on div "Співробітник" at bounding box center [353, 297] width 87 height 7
click at [349, 354] on input "бранець" at bounding box center [353, 357] width 75 height 15
type input "[PERSON_NAME]"
click at [372, 373] on span "OK" at bounding box center [372, 374] width 24 height 13
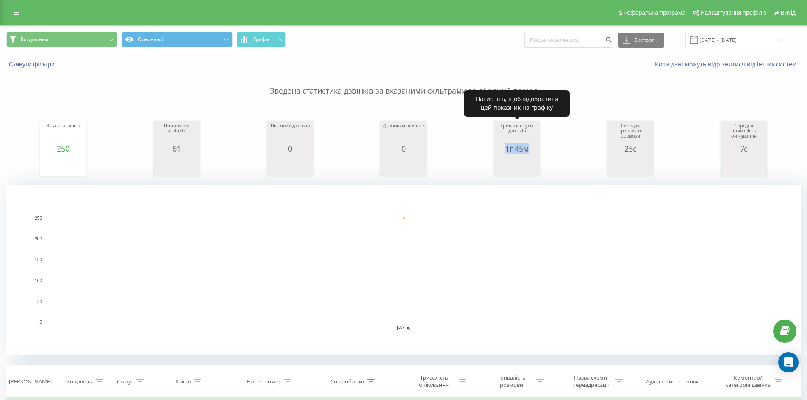
drag, startPoint x: 509, startPoint y: 149, endPoint x: 544, endPoint y: 149, distance: 34.7
click at [544, 149] on div "Всього дзвінків 250 date totalCalls [DATE] [PHONE_NUMBER][DATE] Прийнятих дзвін…" at bounding box center [403, 140] width 794 height 73
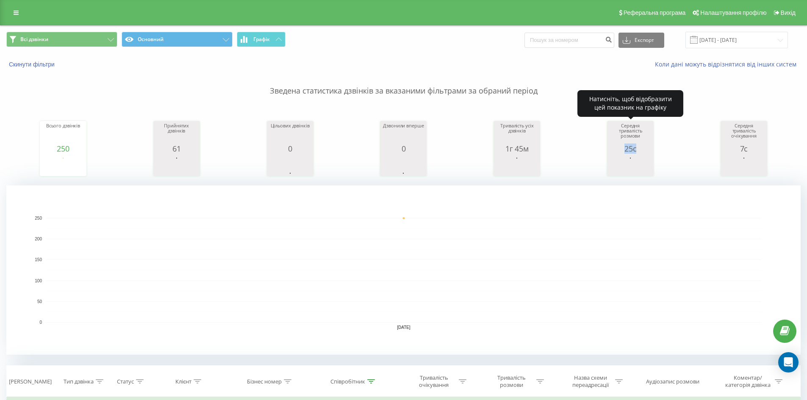
drag, startPoint x: 621, startPoint y: 150, endPoint x: 643, endPoint y: 147, distance: 22.5
click at [643, 147] on div "25с" at bounding box center [630, 148] width 42 height 8
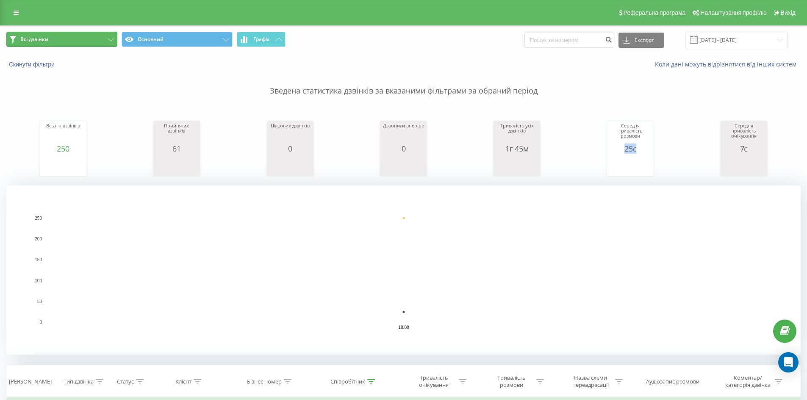
drag, startPoint x: 78, startPoint y: 34, endPoint x: 77, endPoint y: 39, distance: 5.5
click at [78, 34] on button "Всі дзвінки" at bounding box center [61, 39] width 111 height 15
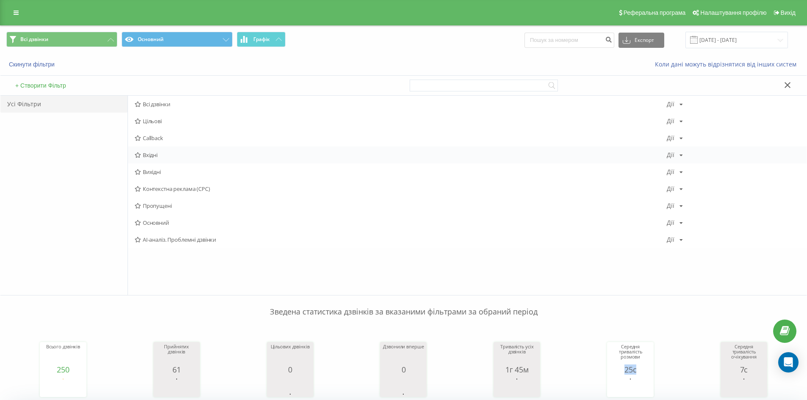
click at [166, 155] on span "Вхідні" at bounding box center [401, 155] width 532 height 6
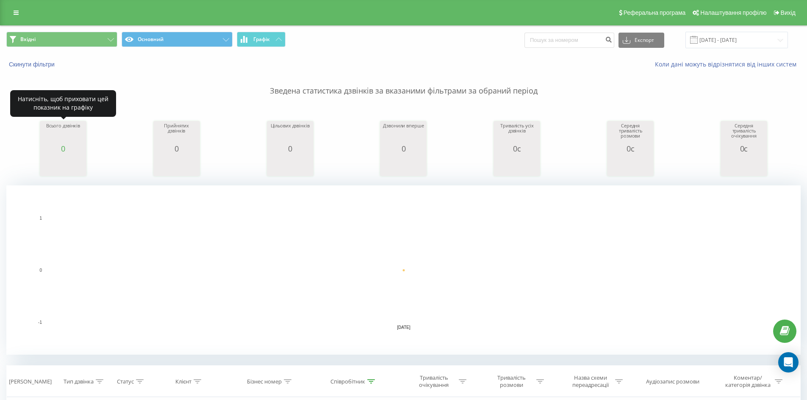
click at [56, 150] on div "0" at bounding box center [63, 148] width 42 height 8
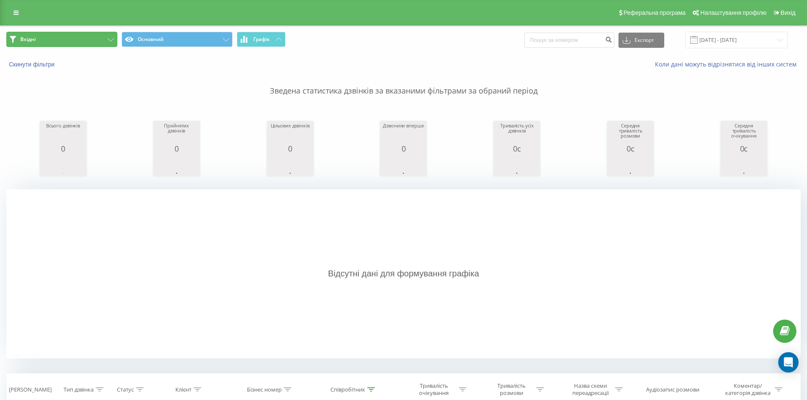
click at [105, 40] on button "Вхідні" at bounding box center [61, 39] width 111 height 15
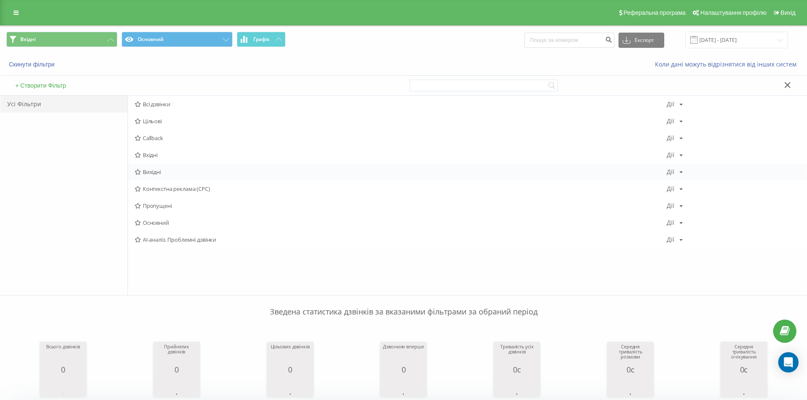
click at [159, 171] on span "Вихідні" at bounding box center [401, 172] width 532 height 6
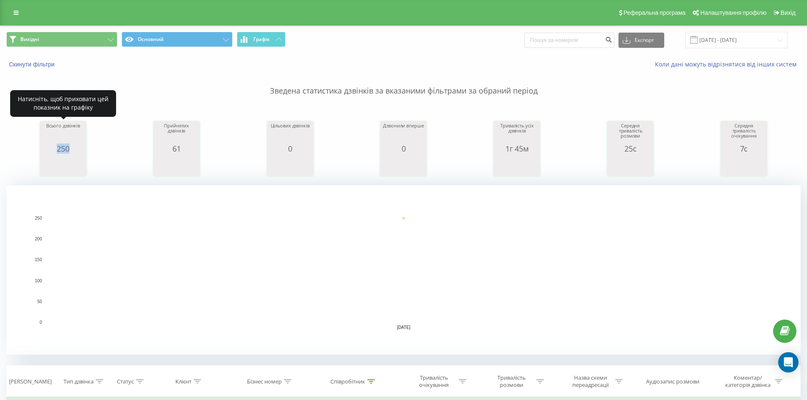
drag, startPoint x: 53, startPoint y: 147, endPoint x: 78, endPoint y: 150, distance: 25.2
click at [78, 150] on div "250" at bounding box center [63, 148] width 42 height 8
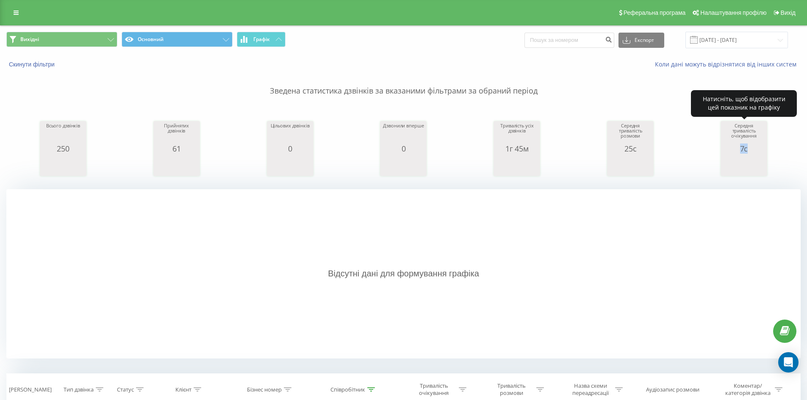
drag, startPoint x: 739, startPoint y: 148, endPoint x: 760, endPoint y: 148, distance: 21.2
click at [760, 148] on div "7с" at bounding box center [744, 148] width 42 height 8
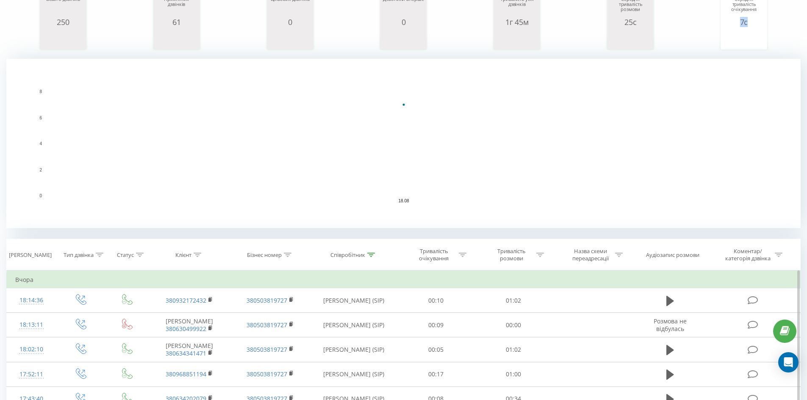
scroll to position [127, 0]
click at [372, 254] on icon at bounding box center [371, 254] width 8 height 4
click at [355, 307] on form "Містить [PERSON_NAME] OK" at bounding box center [353, 315] width 75 height 54
click at [350, 312] on input "[PERSON_NAME]" at bounding box center [353, 315] width 75 height 15
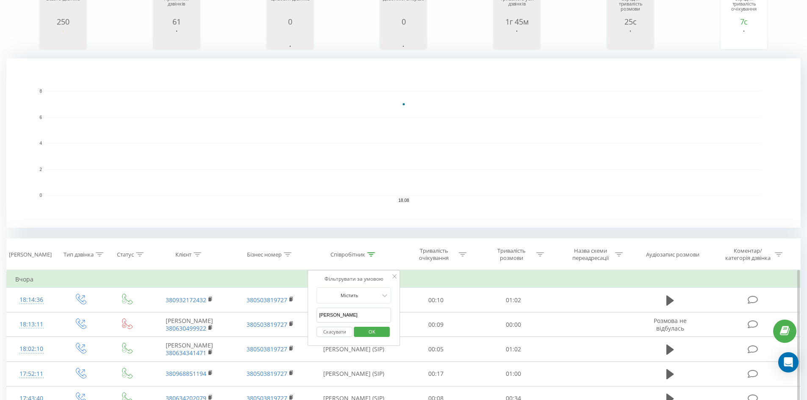
click at [350, 312] on input "[PERSON_NAME]" at bounding box center [353, 315] width 75 height 15
type input "[PERSON_NAME]"
click at [371, 335] on span "OK" at bounding box center [372, 331] width 24 height 13
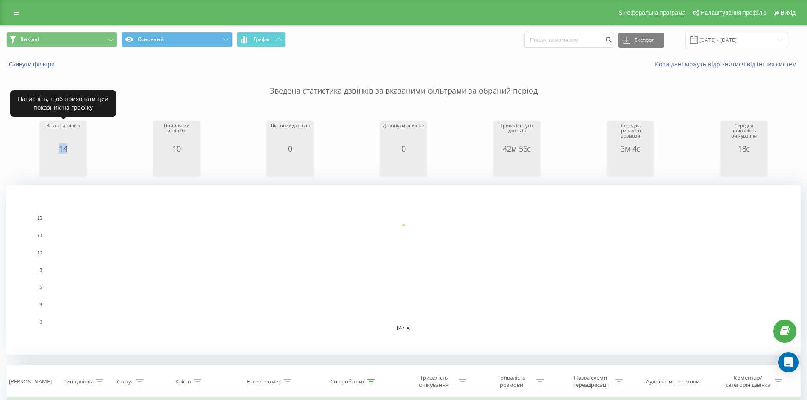
drag, startPoint x: 56, startPoint y: 149, endPoint x: 84, endPoint y: 150, distance: 27.5
click at [84, 150] on div "14" at bounding box center [63, 148] width 42 height 8
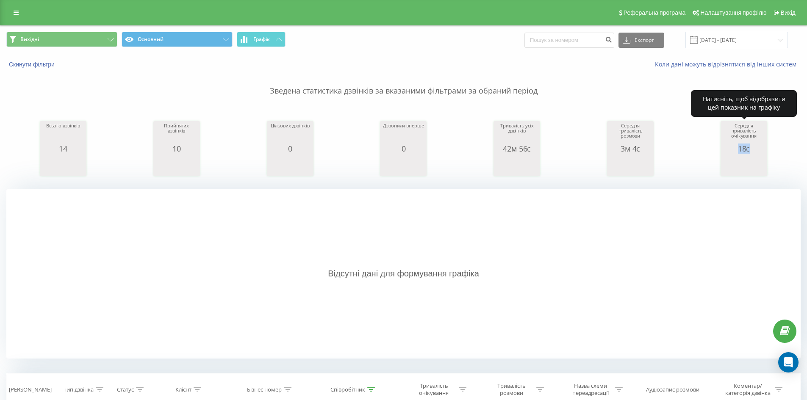
drag, startPoint x: 736, startPoint y: 150, endPoint x: 755, endPoint y: 149, distance: 19.1
click at [755, 149] on div "18с" at bounding box center [744, 148] width 42 height 8
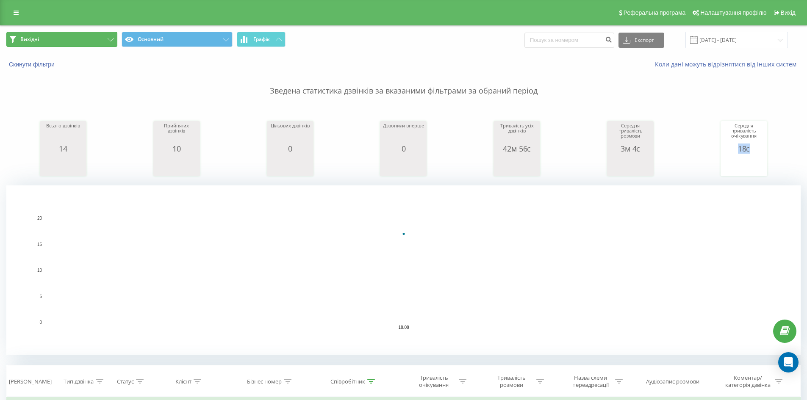
click at [58, 43] on button "Вихідні" at bounding box center [61, 39] width 111 height 15
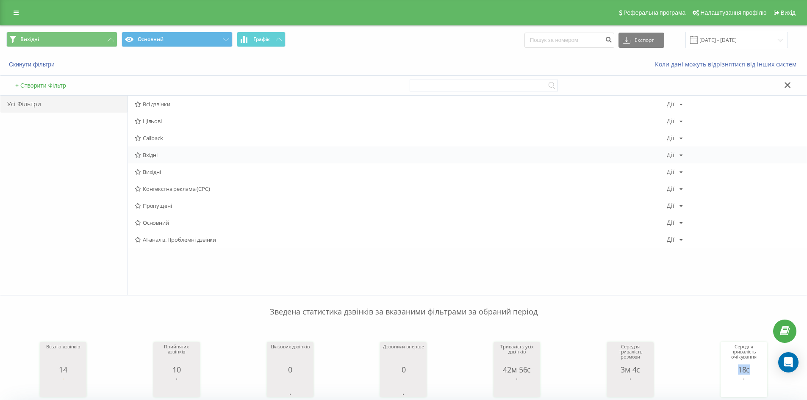
click at [166, 156] on span "Вхідні" at bounding box center [401, 155] width 532 height 6
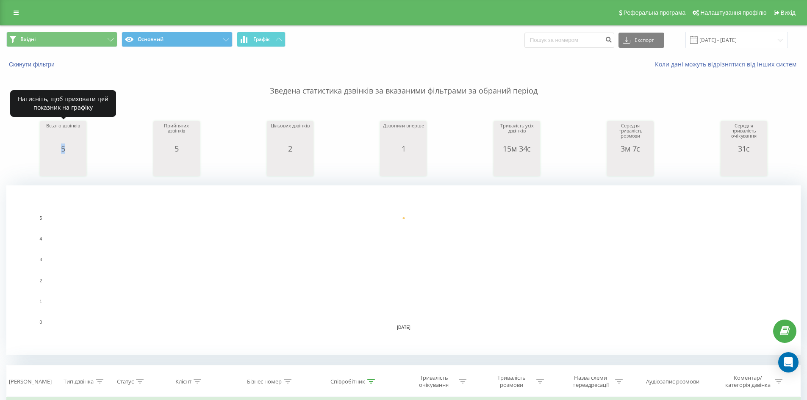
drag, startPoint x: 54, startPoint y: 149, endPoint x: 72, endPoint y: 148, distance: 17.8
click at [72, 148] on div "5" at bounding box center [63, 148] width 42 height 8
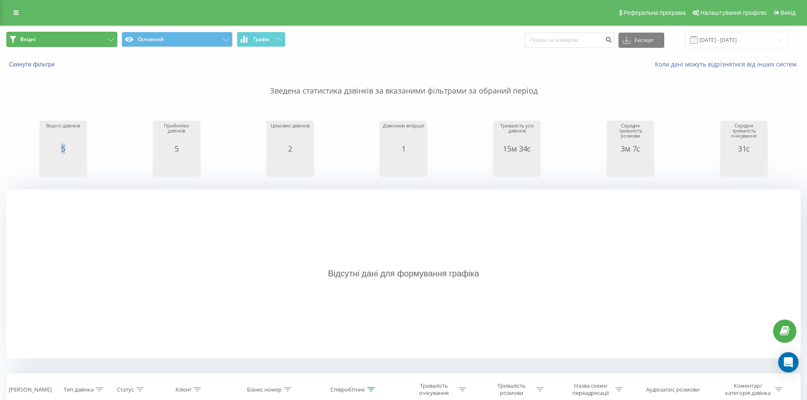
click at [97, 40] on button "Вхідні" at bounding box center [61, 39] width 111 height 15
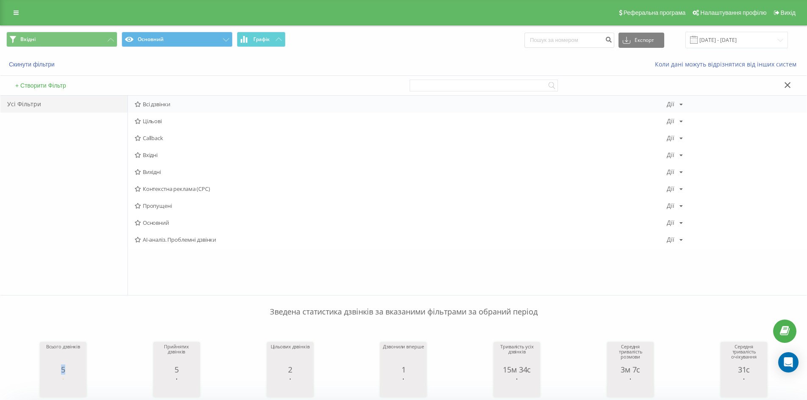
click at [185, 108] on div "Всі дзвінки [PERSON_NAME] Копіювати Видалити За замовчуванням Поділитися" at bounding box center [467, 104] width 679 height 17
click at [184, 105] on span "Всі дзвінки" at bounding box center [401, 104] width 532 height 6
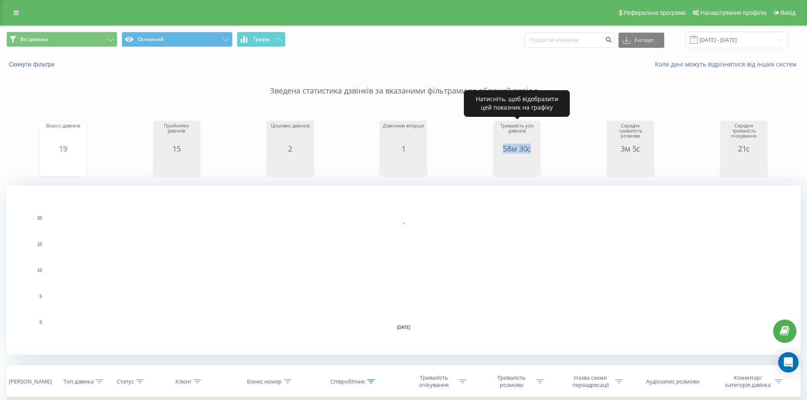
drag, startPoint x: 505, startPoint y: 150, endPoint x: 538, endPoint y: 150, distance: 33.5
click at [538, 150] on div "Тривалість усіх дзвінків 58м 30с date allConversationsLength [DATE] 3,[PHONE_NU…" at bounding box center [516, 148] width 47 height 55
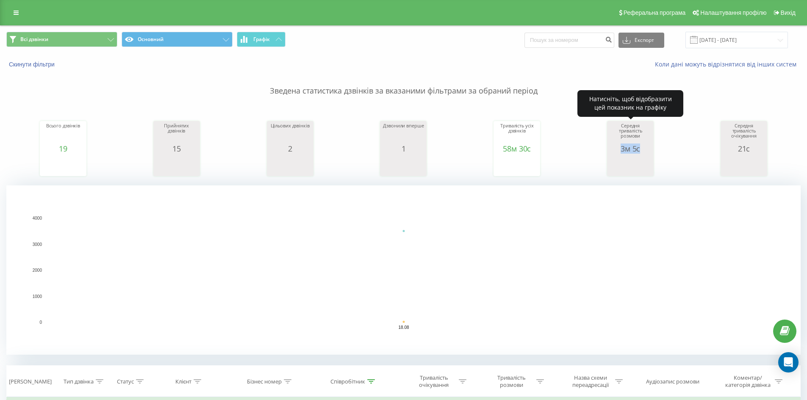
drag, startPoint x: 617, startPoint y: 150, endPoint x: 639, endPoint y: 150, distance: 22.0
click at [639, 150] on div "3м 5с" at bounding box center [630, 148] width 42 height 8
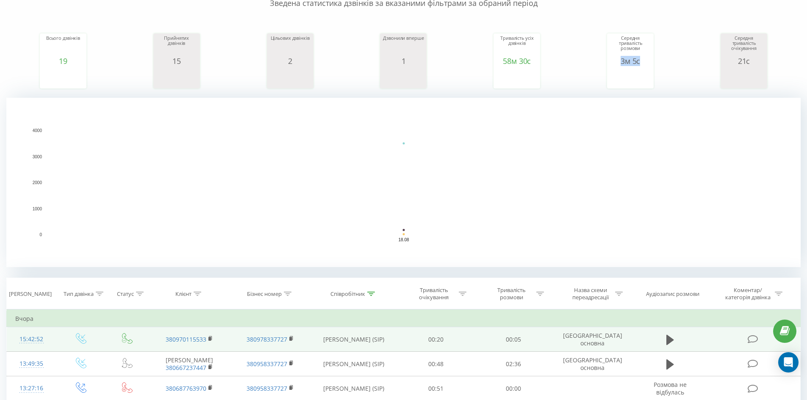
scroll to position [127, 0]
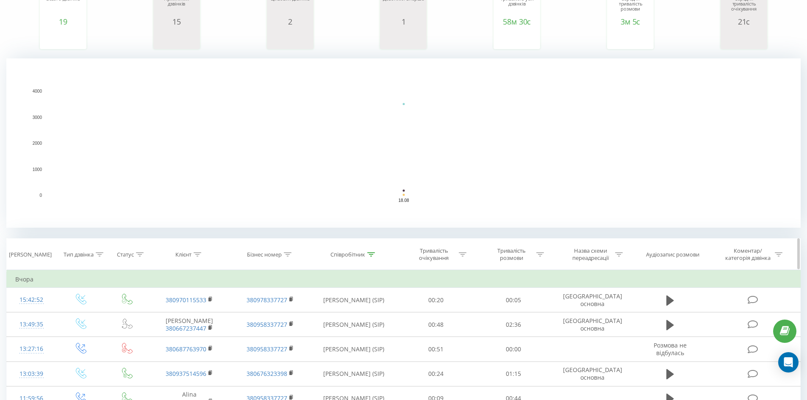
click at [374, 259] on th "Співробітник" at bounding box center [353, 254] width 87 height 31
click at [373, 259] on th "Співробітник" at bounding box center [353, 254] width 87 height 31
click at [372, 256] on icon at bounding box center [371, 254] width 8 height 4
click at [346, 312] on input "[PERSON_NAME]" at bounding box center [353, 315] width 75 height 15
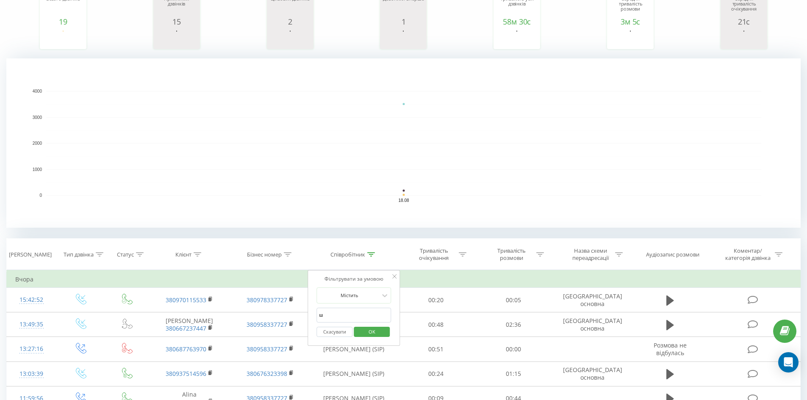
type input "шум"
click at [371, 332] on span "OK" at bounding box center [372, 331] width 24 height 13
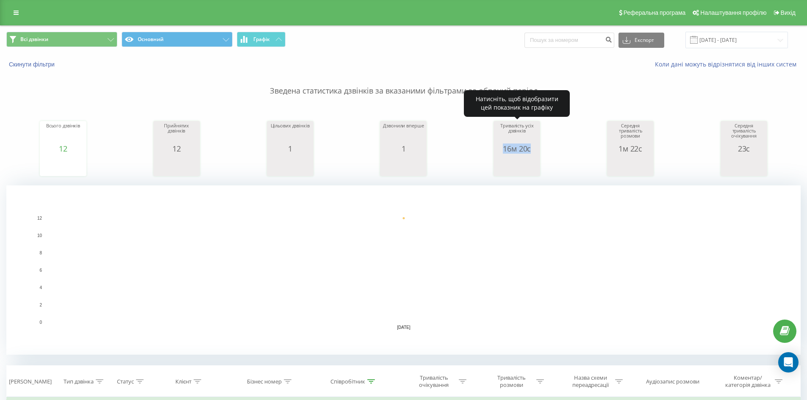
drag, startPoint x: 500, startPoint y: 149, endPoint x: 538, endPoint y: 150, distance: 38.1
click at [538, 150] on div "Тривалість усіх дзвінків 16м 20с date allConversationsLength [DATE] [PHONE_NUMB…" at bounding box center [516, 148] width 47 height 55
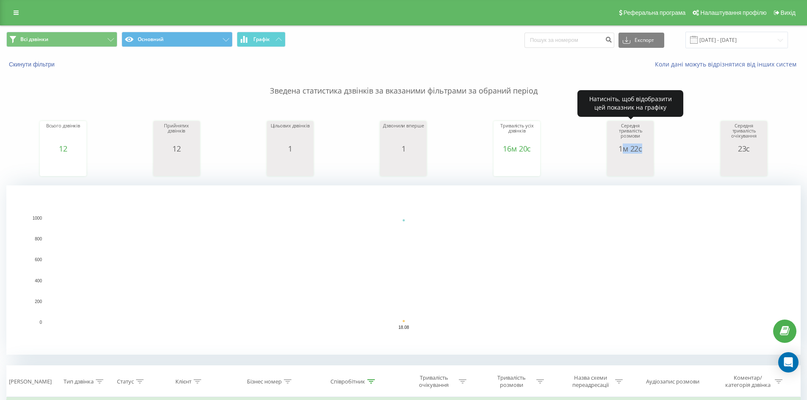
drag, startPoint x: 617, startPoint y: 153, endPoint x: 621, endPoint y: 151, distance: 4.7
click at [621, 151] on div "Середня тривалість розмови 1м 22с date averageConversationTime [DATE] [PHONE_NU…" at bounding box center [630, 150] width 42 height 55
click at [615, 151] on div "1м 22с" at bounding box center [630, 148] width 42 height 8
drag, startPoint x: 615, startPoint y: 151, endPoint x: 643, endPoint y: 151, distance: 27.1
click at [643, 151] on div "1м 22с" at bounding box center [630, 148] width 42 height 8
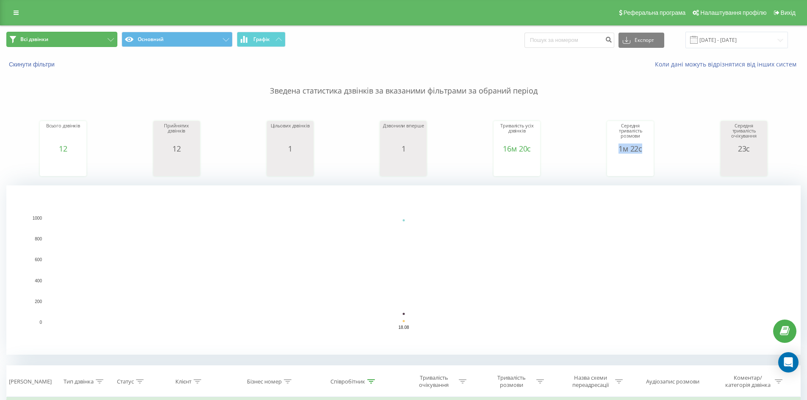
click at [99, 38] on button "Всі дзвінки" at bounding box center [61, 39] width 111 height 15
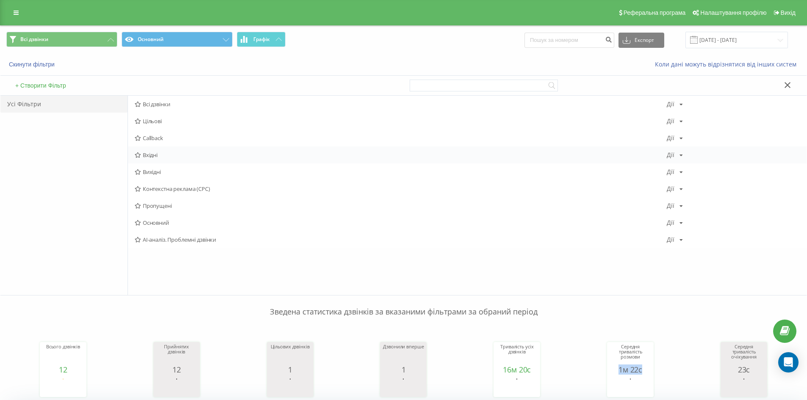
click at [166, 155] on span "Вхідні" at bounding box center [401, 155] width 532 height 6
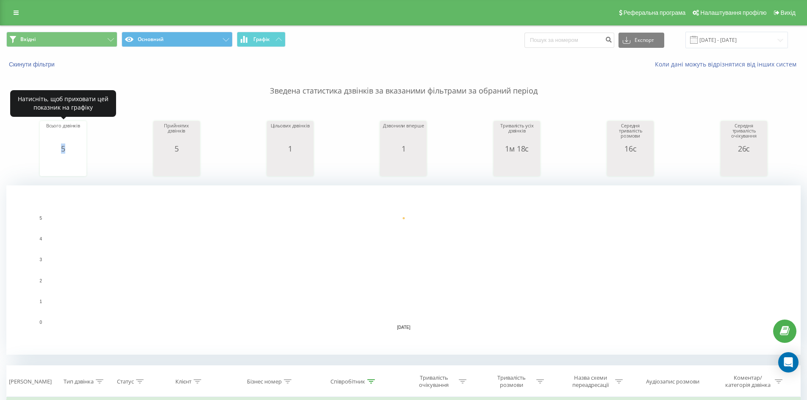
drag, startPoint x: 51, startPoint y: 152, endPoint x: 86, endPoint y: 151, distance: 35.2
click at [86, 151] on div "Всього дзвінків 5 date totalCalls [DATE] 5 date totalCalls [DATE] 5 [DATE] Прий…" at bounding box center [403, 140] width 794 height 73
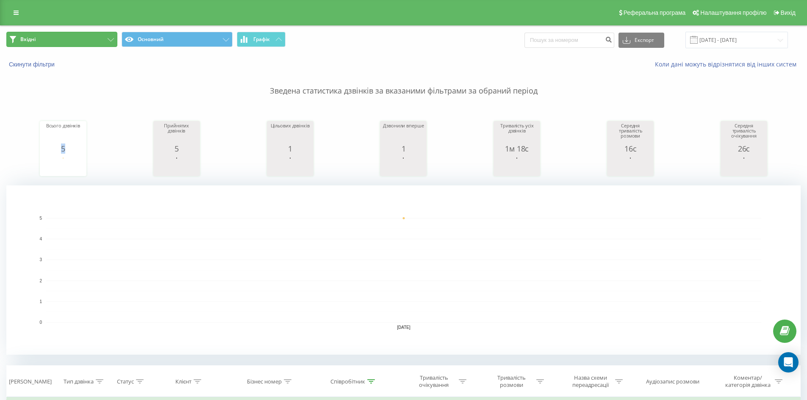
click at [71, 42] on button "Вхідні" at bounding box center [61, 39] width 111 height 15
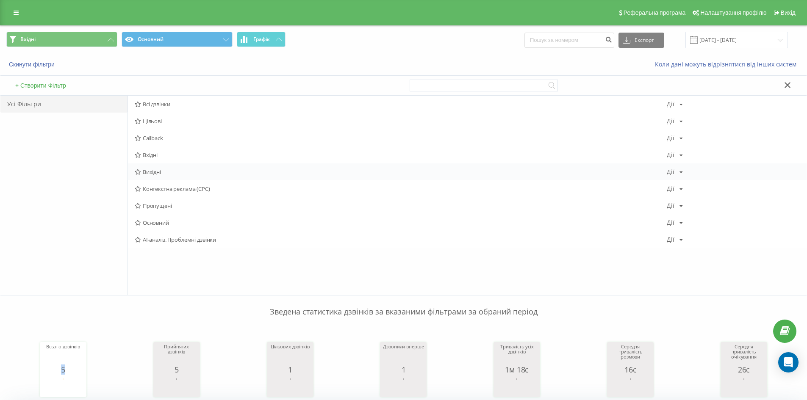
click at [161, 174] on span "Вихідні" at bounding box center [401, 172] width 532 height 6
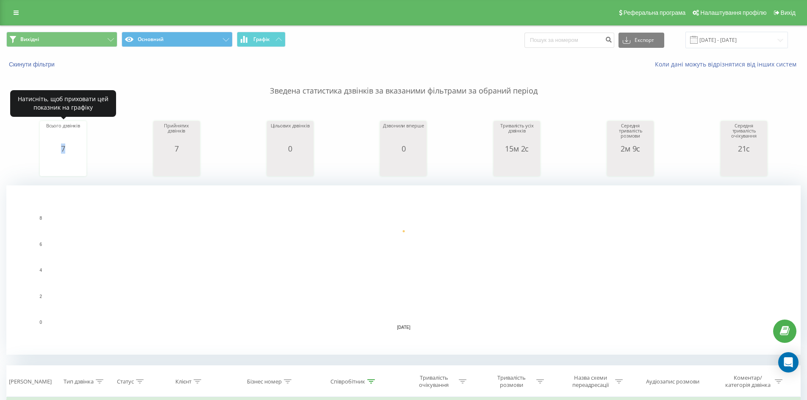
drag, startPoint x: 57, startPoint y: 148, endPoint x: 87, endPoint y: 149, distance: 30.1
click at [87, 149] on div "Всього дзвінків 7 date totalCalls [DATE] 7 [DATE] Прийнятих дзвінків 7 date ans…" at bounding box center [403, 140] width 794 height 73
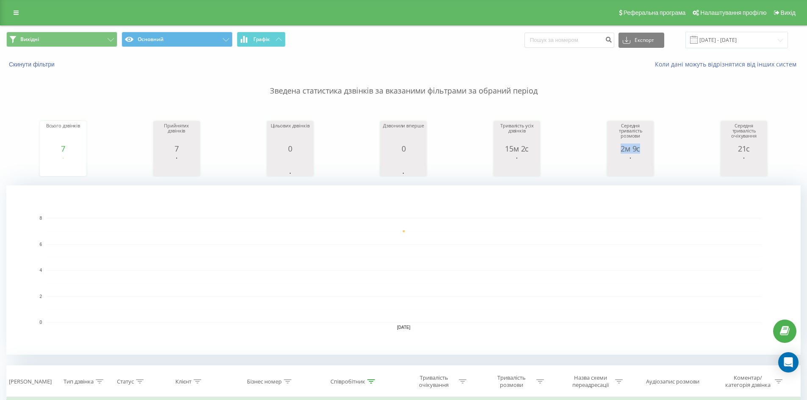
drag, startPoint x: 621, startPoint y: 151, endPoint x: 658, endPoint y: 153, distance: 36.9
click at [658, 153] on div "Всього дзвінків 7 date totalCalls [DATE] 7 [DATE] Прийнятих дзвінків 7 date ans…" at bounding box center [403, 140] width 794 height 73
